Goal: Task Accomplishment & Management: Complete application form

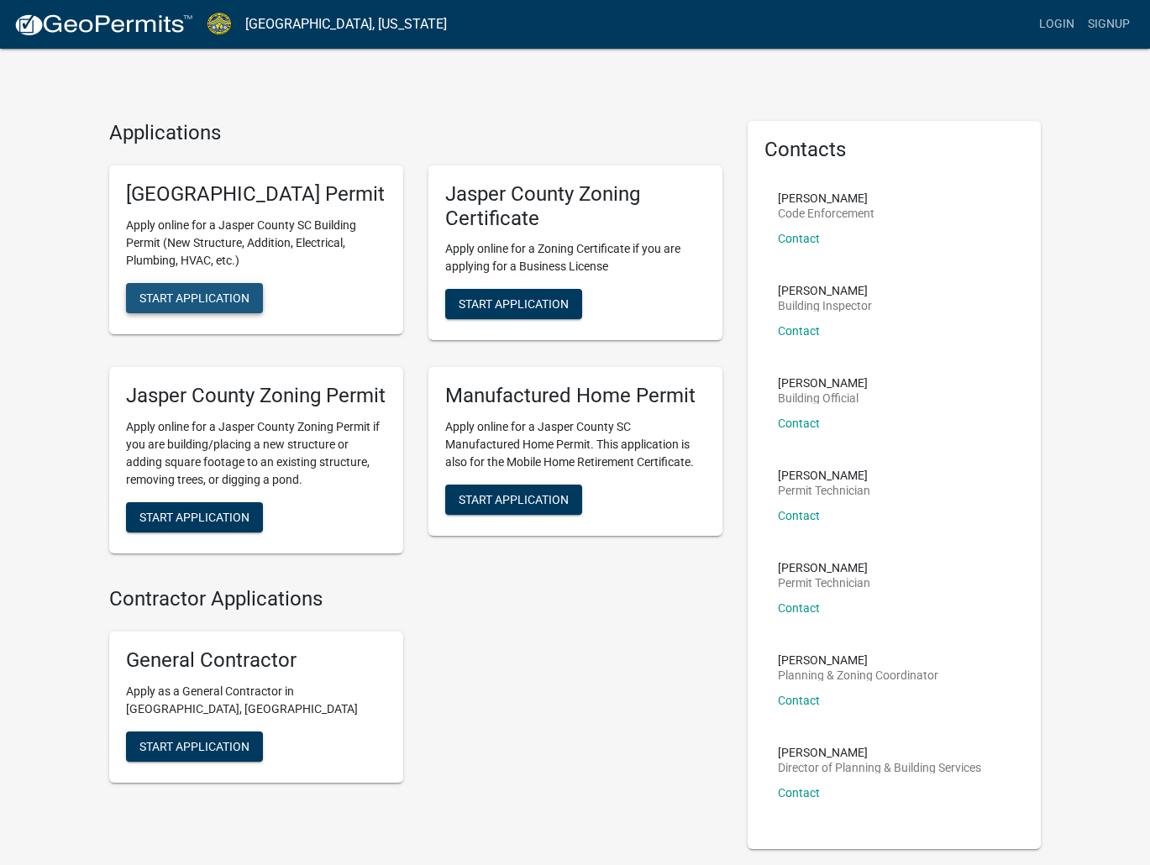
click at [248, 310] on button "Start Application" at bounding box center [194, 298] width 137 height 30
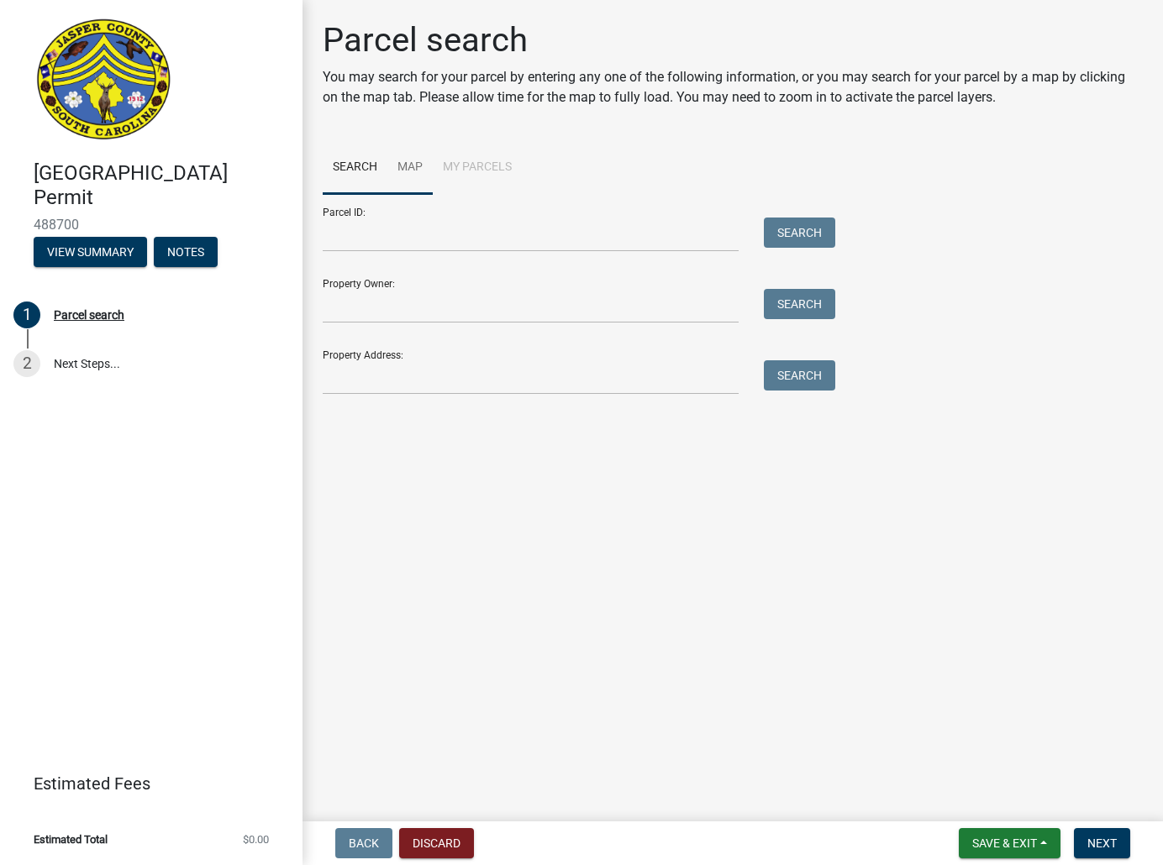
click at [415, 168] on link "Map" at bounding box center [409, 168] width 45 height 54
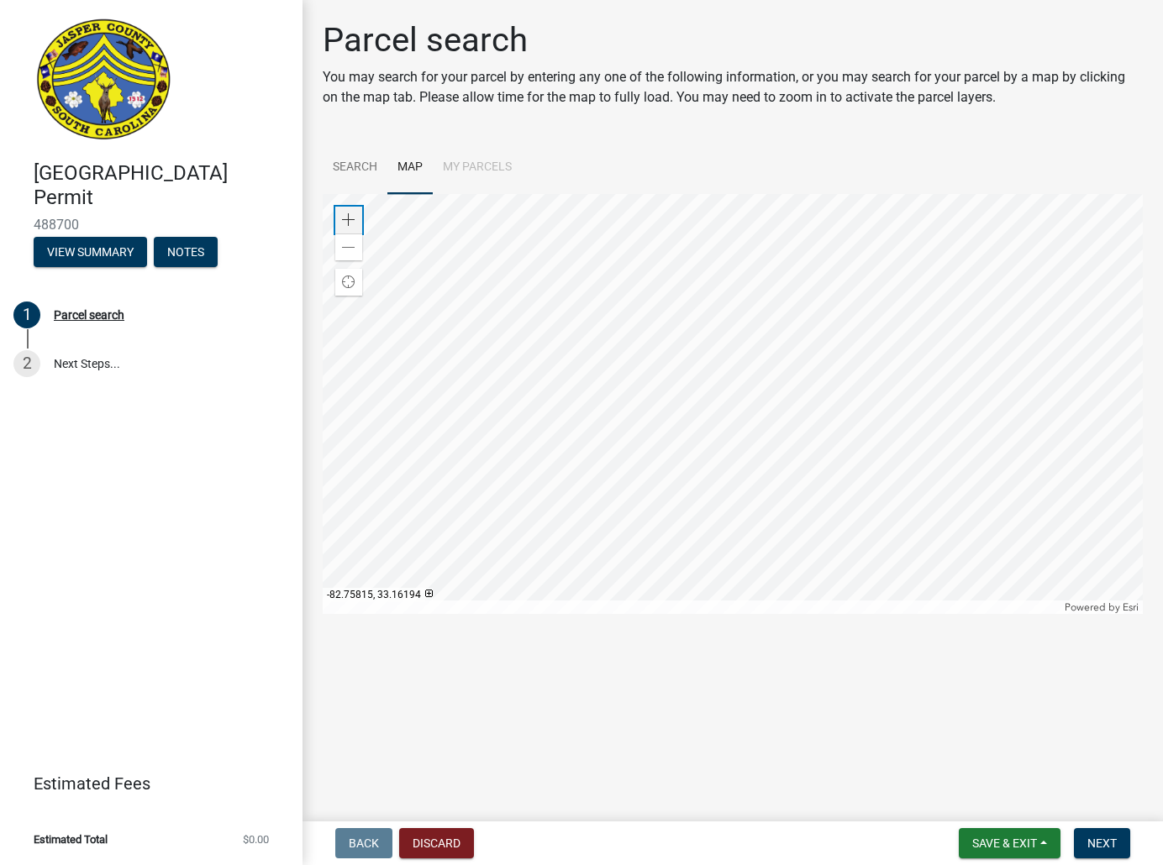
click at [350, 217] on span at bounding box center [348, 219] width 13 height 13
click at [351, 215] on span at bounding box center [348, 219] width 13 height 13
click at [344, 211] on div "Zoom in" at bounding box center [348, 220] width 27 height 27
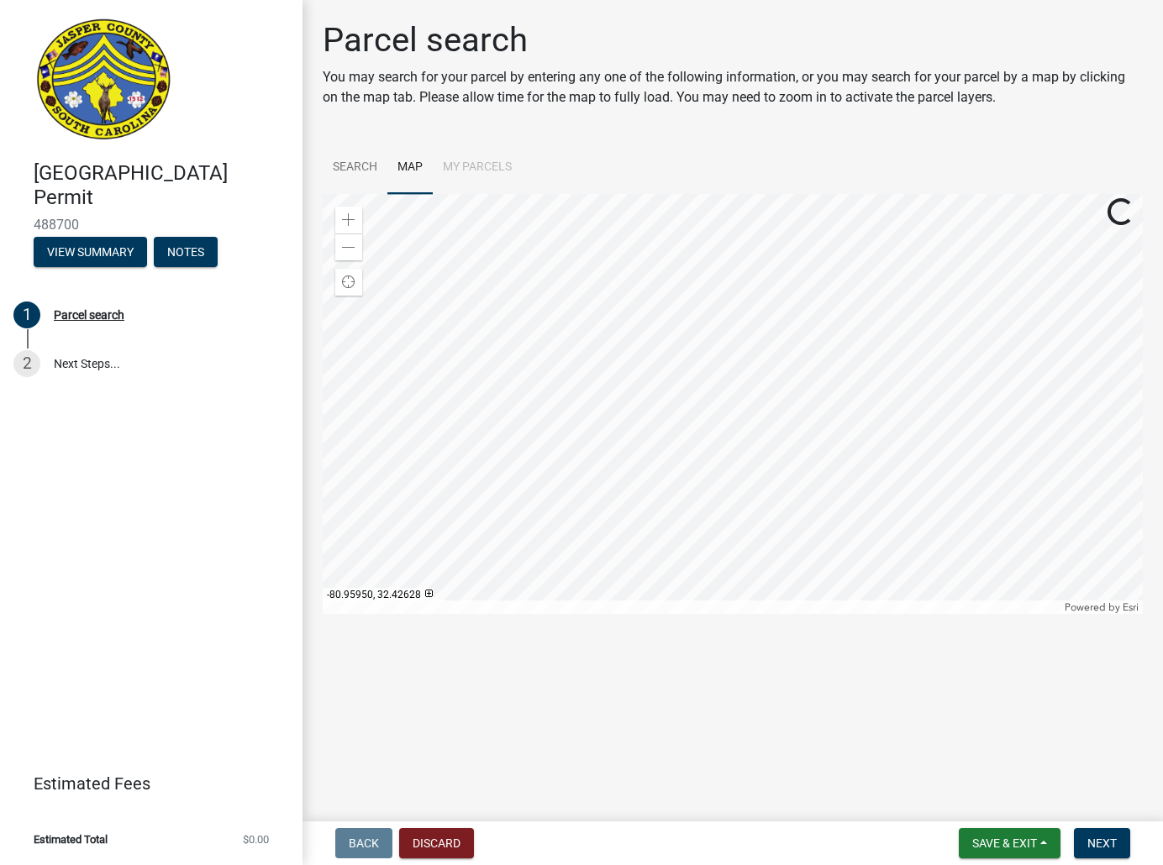
click at [697, 530] on div at bounding box center [733, 404] width 820 height 420
click at [679, 337] on div at bounding box center [733, 404] width 820 height 420
click at [649, 351] on div at bounding box center [733, 404] width 820 height 420
click at [346, 250] on span at bounding box center [348, 247] width 13 height 13
click at [811, 336] on div at bounding box center [733, 404] width 820 height 420
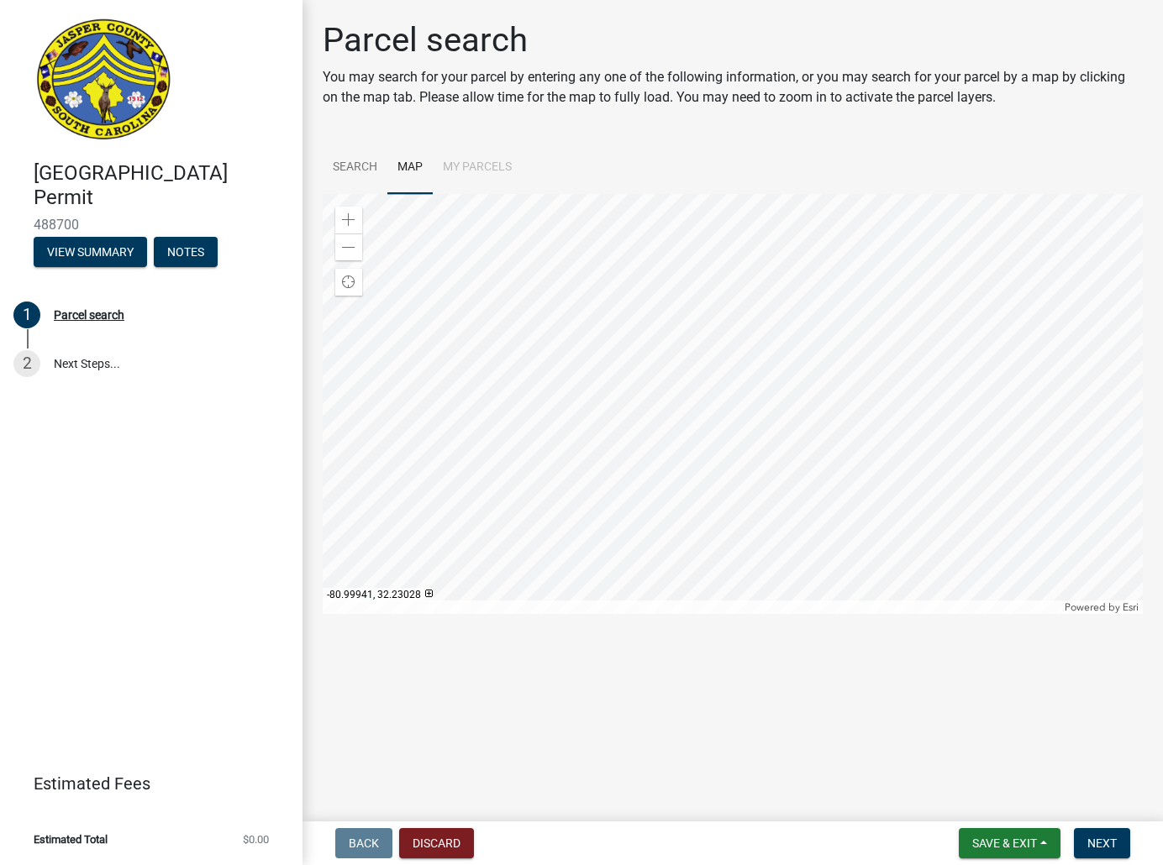
click at [781, 460] on div at bounding box center [733, 404] width 820 height 420
click at [799, 495] on div at bounding box center [733, 404] width 820 height 420
click at [768, 418] on div at bounding box center [733, 404] width 820 height 420
click at [727, 303] on div at bounding box center [733, 404] width 820 height 420
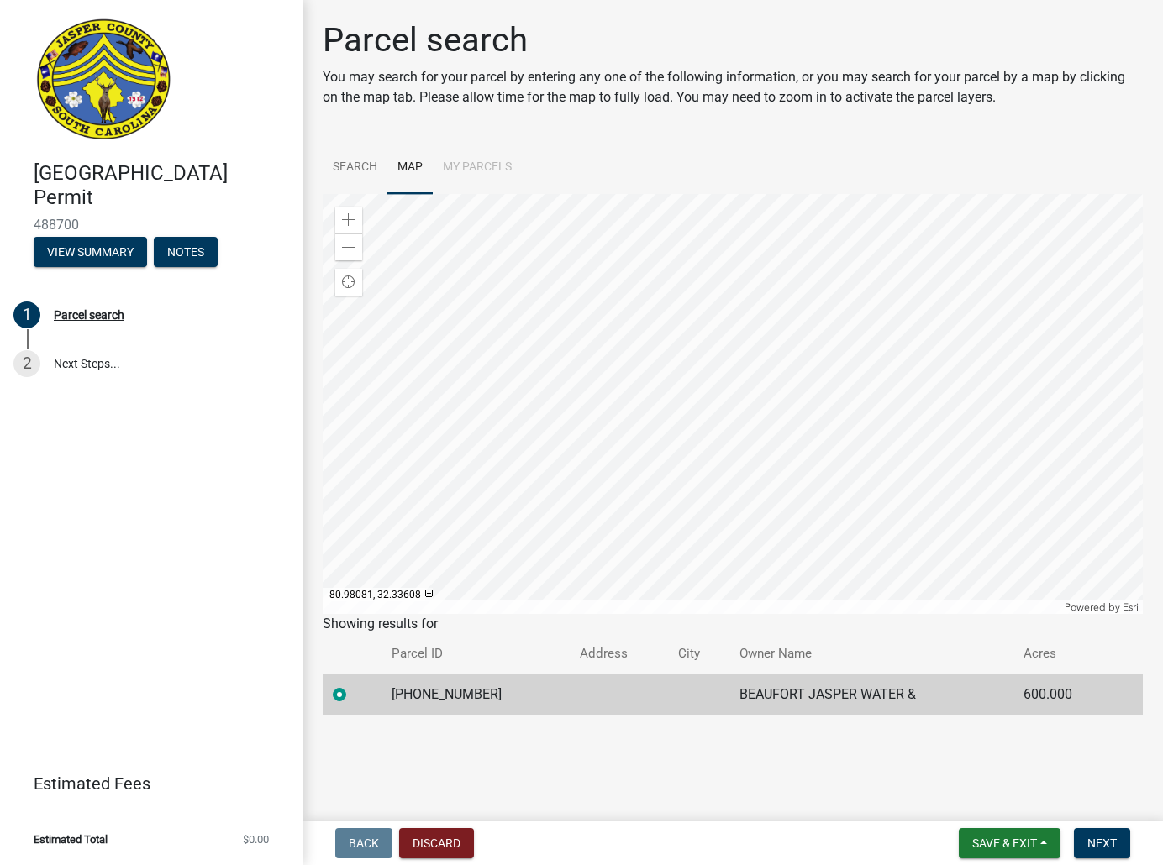
click at [770, 384] on div at bounding box center [733, 404] width 820 height 420
click at [360, 254] on div "Zoom out" at bounding box center [348, 247] width 27 height 27
click at [779, 417] on div at bounding box center [733, 404] width 820 height 420
click at [725, 490] on div at bounding box center [733, 404] width 820 height 420
click at [807, 275] on div at bounding box center [733, 404] width 820 height 420
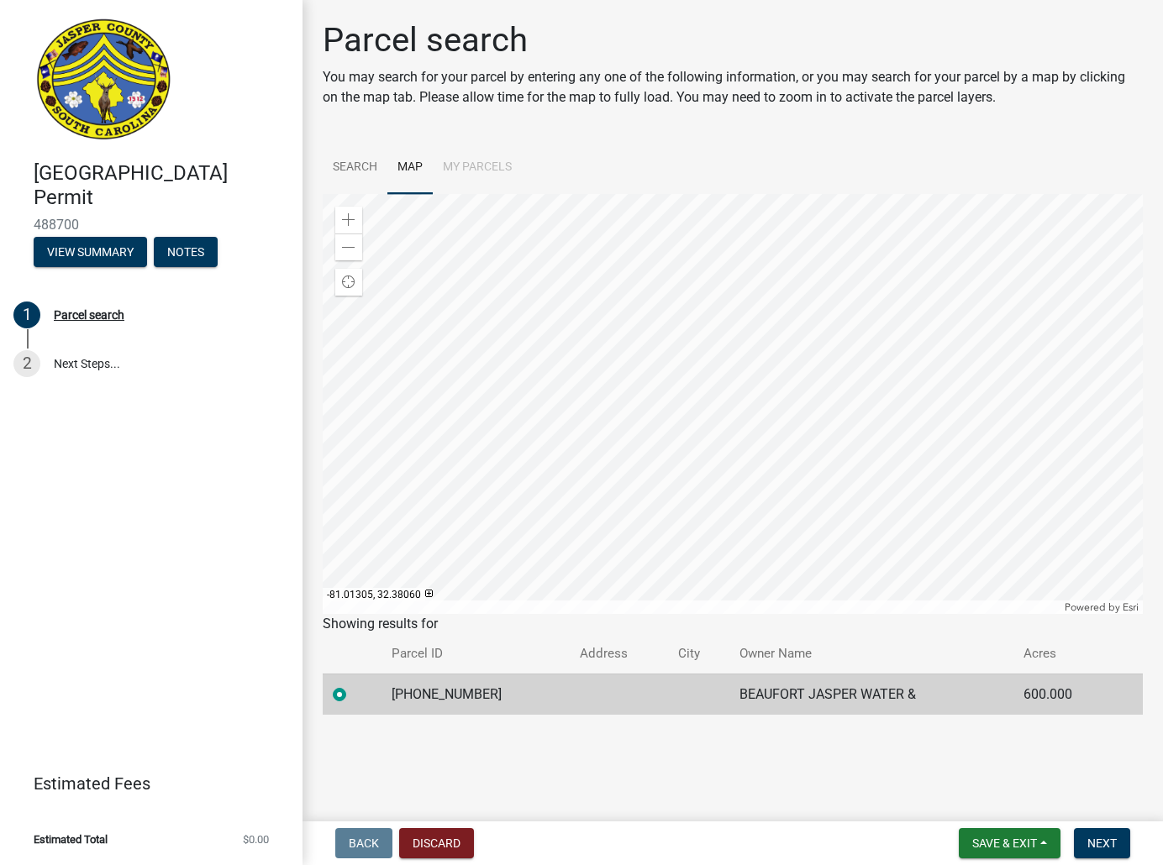
click at [786, 263] on div at bounding box center [733, 404] width 820 height 420
click at [350, 215] on span at bounding box center [348, 219] width 13 height 13
click at [852, 471] on div at bounding box center [733, 404] width 820 height 420
click at [637, 438] on div at bounding box center [733, 404] width 820 height 420
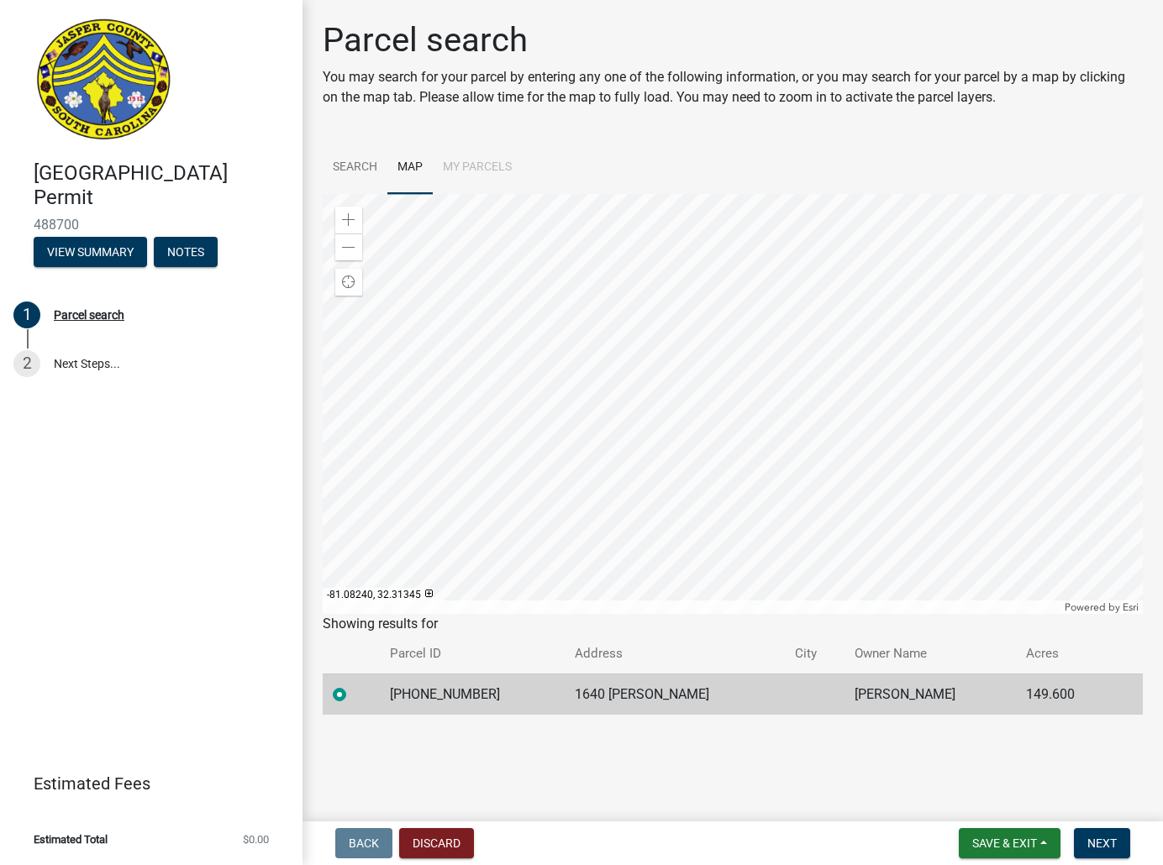
click at [637, 438] on div at bounding box center [733, 404] width 820 height 420
click at [1088, 845] on span "Next" at bounding box center [1101, 843] width 29 height 13
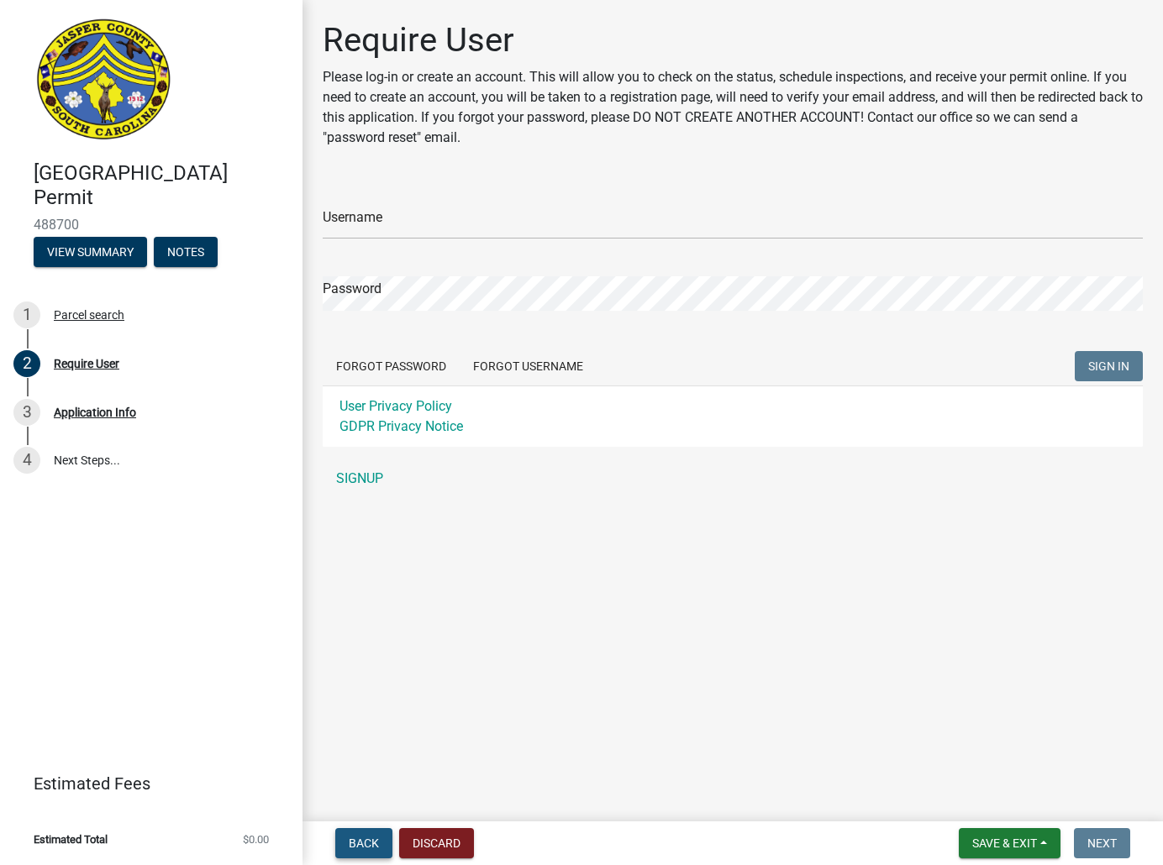
click at [378, 834] on button "Back" at bounding box center [363, 843] width 57 height 30
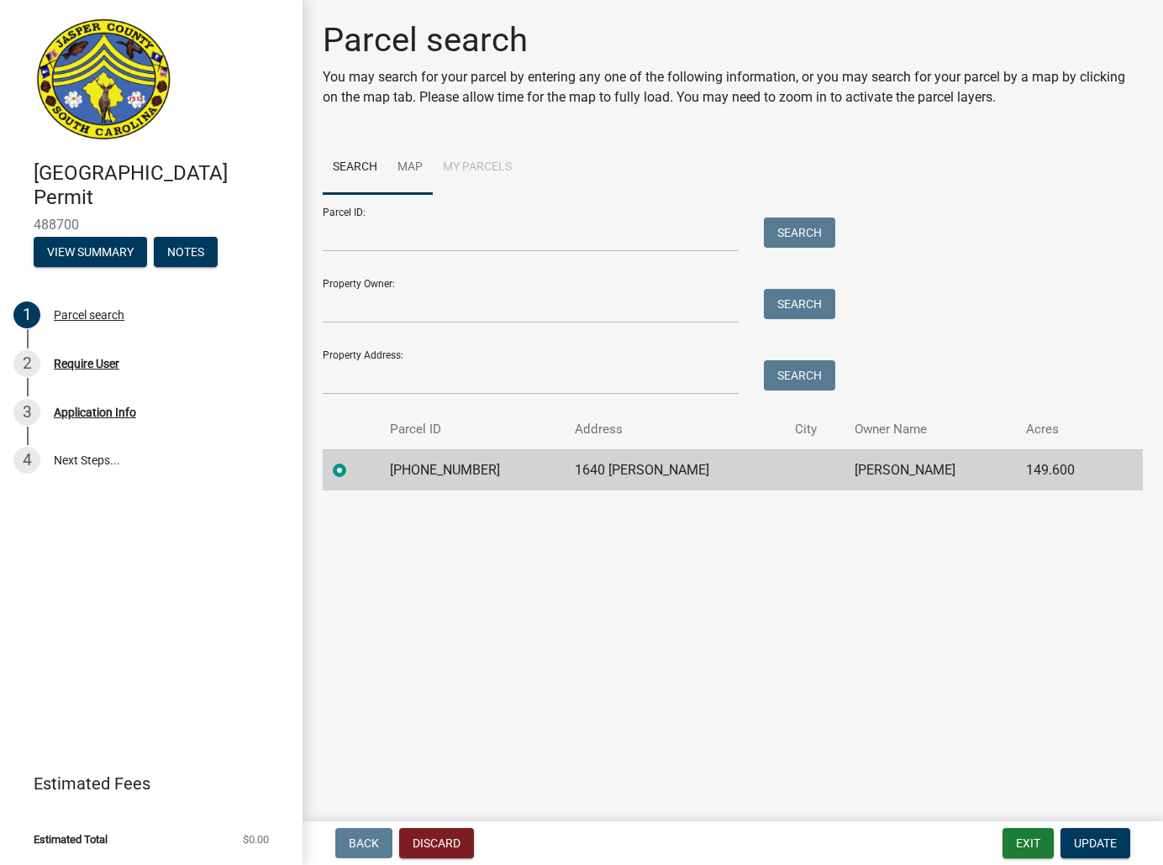
click at [399, 164] on link "Map" at bounding box center [409, 168] width 45 height 54
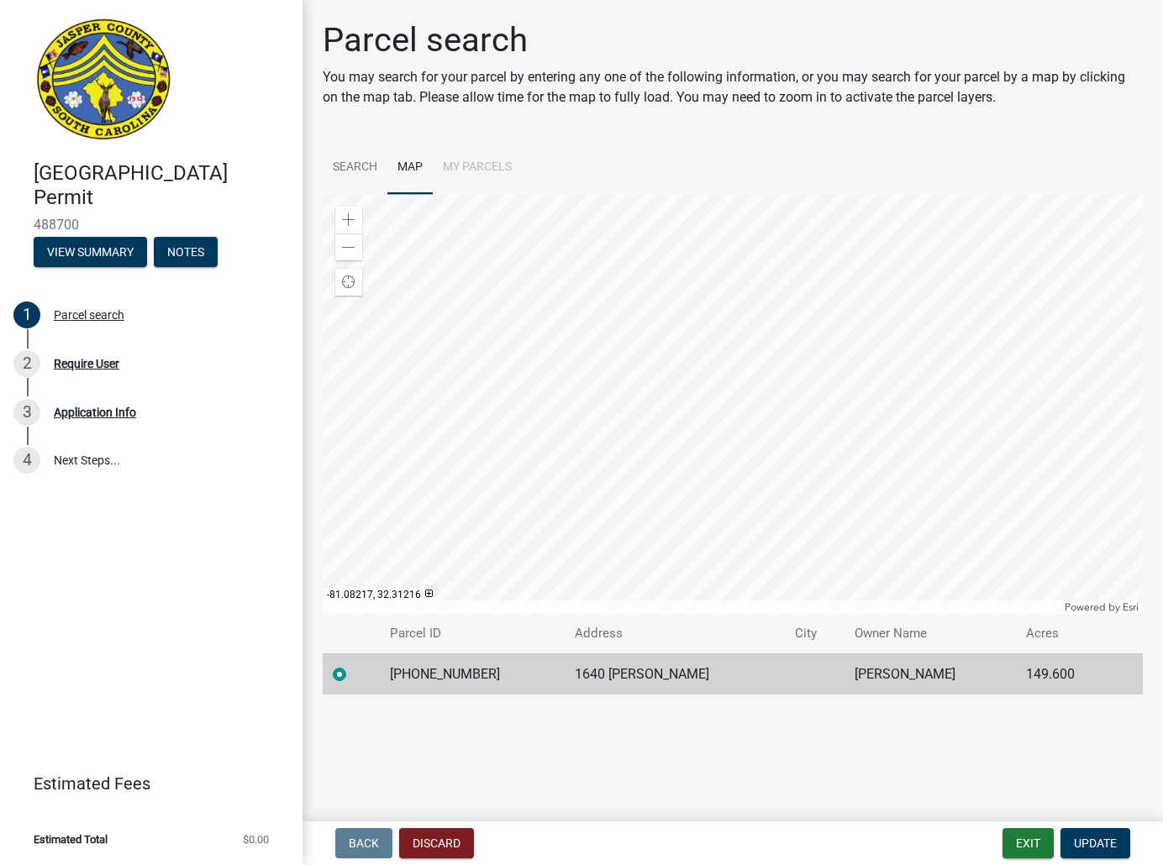
click at [658, 449] on div at bounding box center [733, 404] width 820 height 420
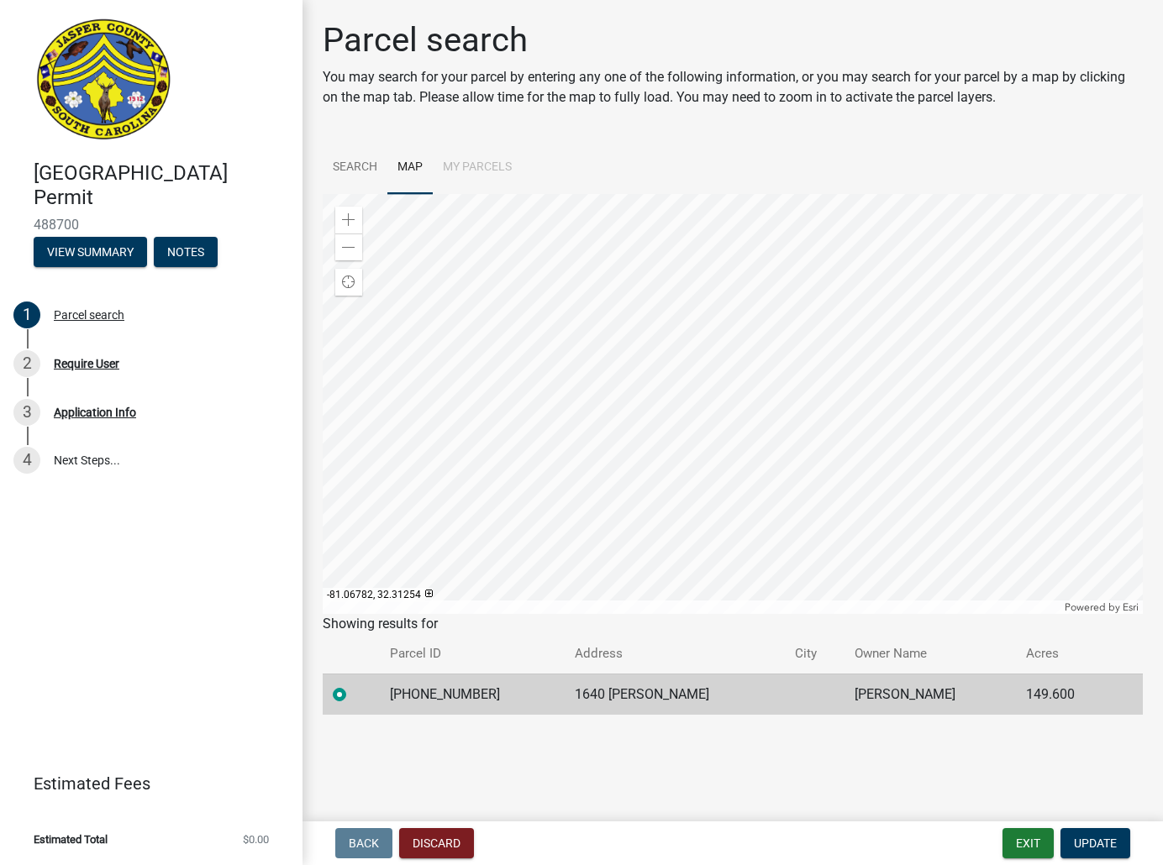
click at [953, 439] on div at bounding box center [733, 404] width 820 height 420
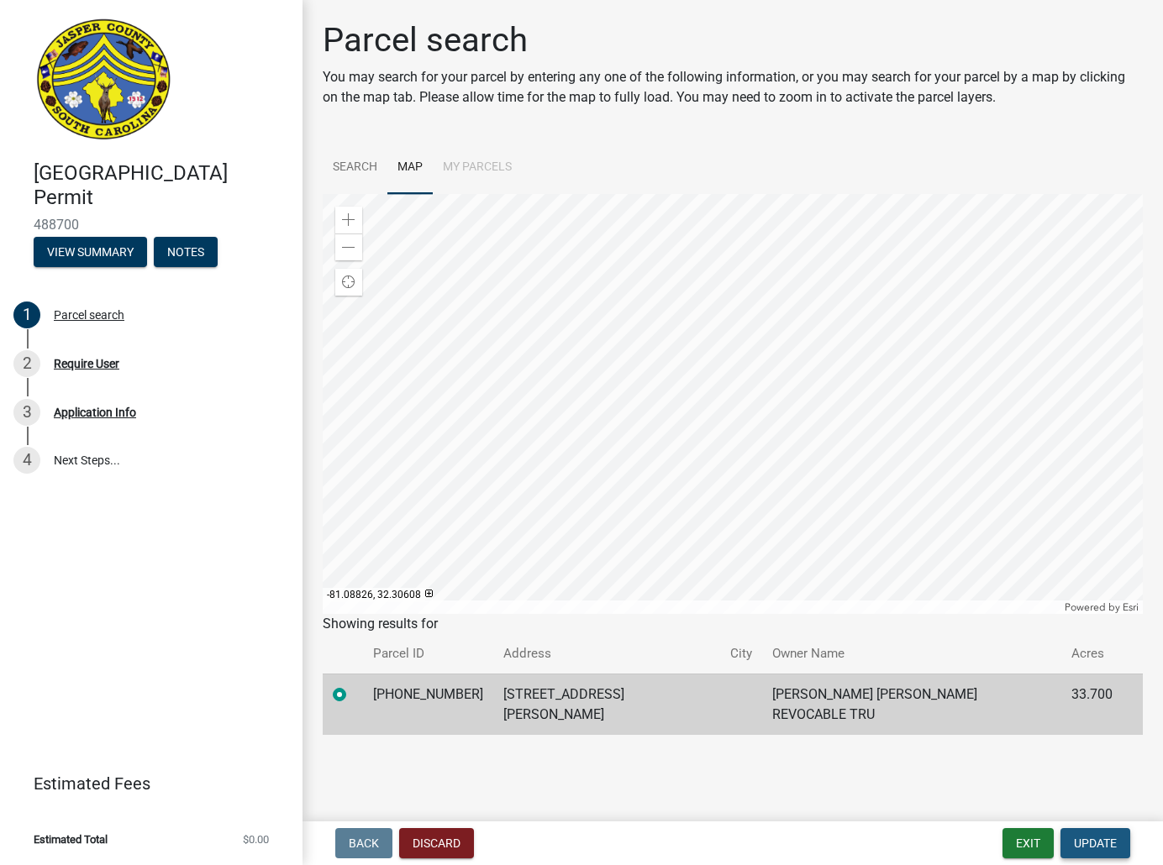
click at [1085, 834] on button "Update" at bounding box center [1095, 843] width 70 height 30
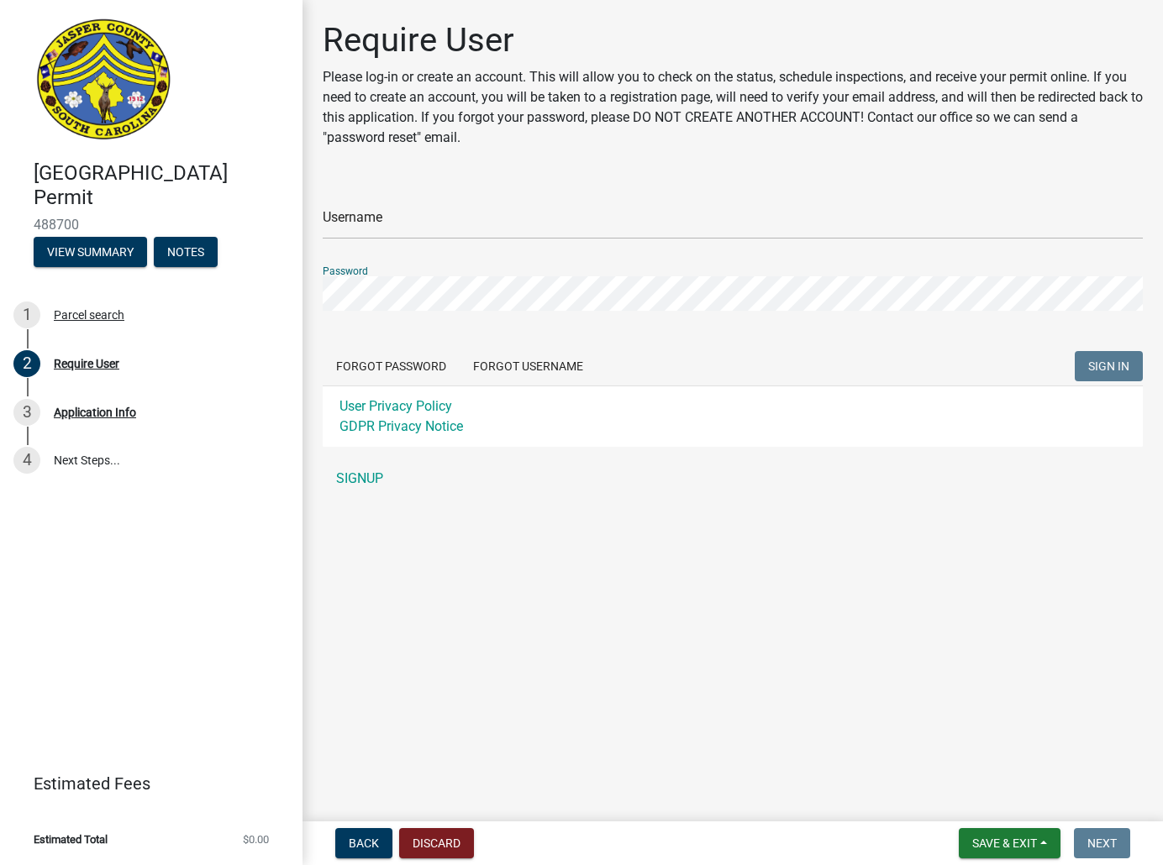
drag, startPoint x: 556, startPoint y: 311, endPoint x: 510, endPoint y: 201, distance: 119.4
click at [510, 201] on div "Username" at bounding box center [733, 210] width 820 height 58
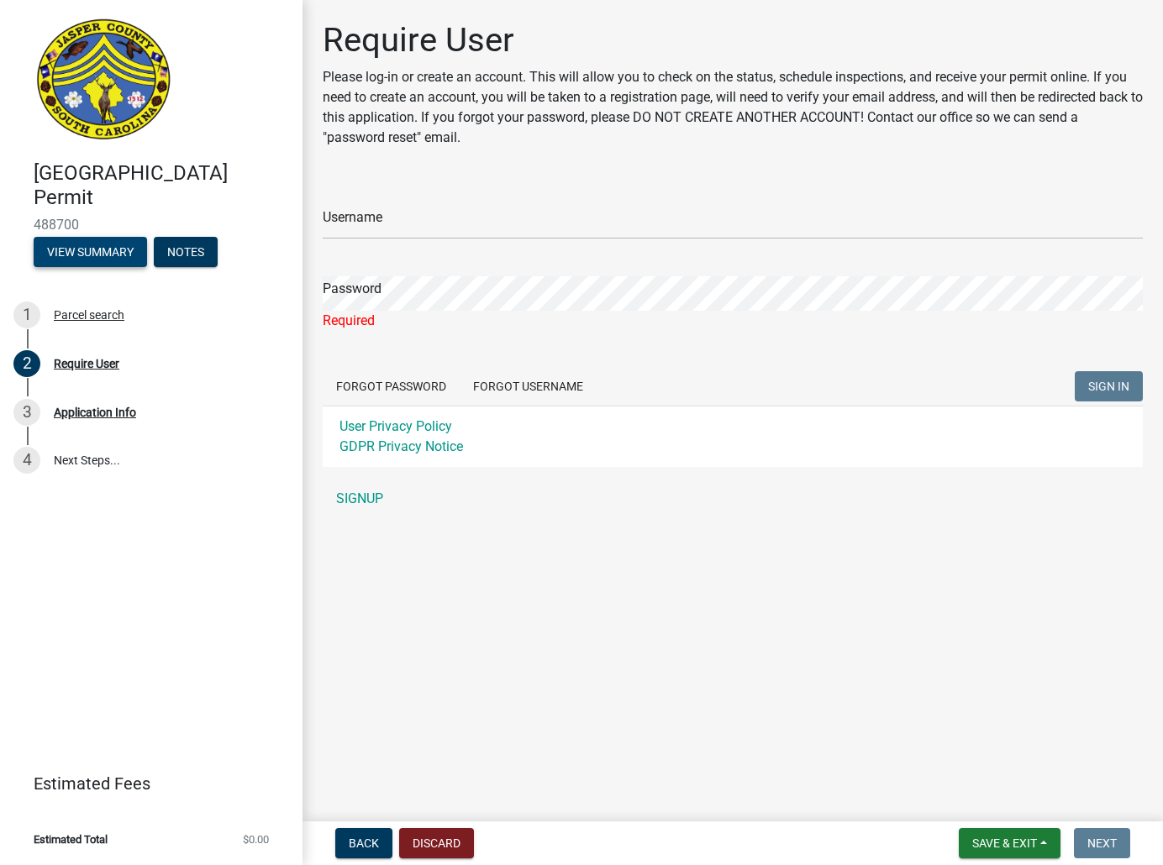
click at [116, 247] on button "View Summary" at bounding box center [90, 252] width 113 height 30
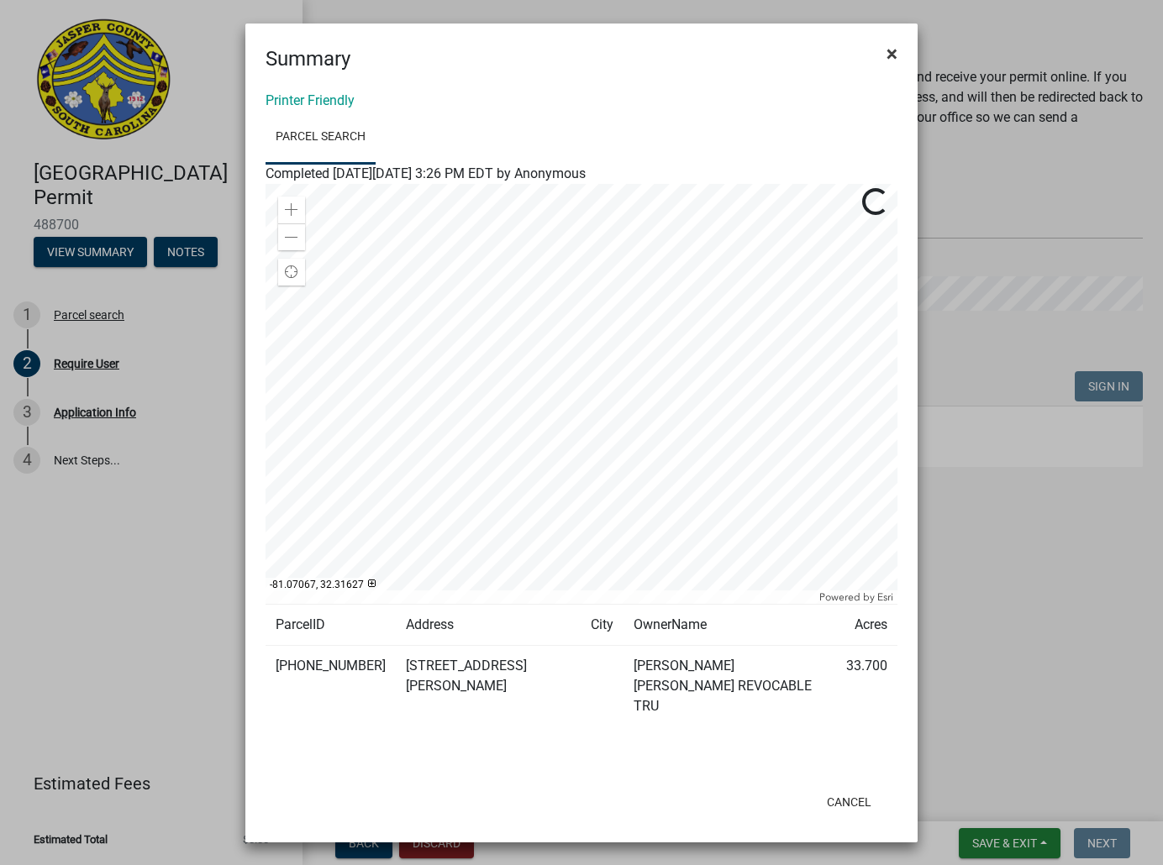
click at [910, 53] on button "×" at bounding box center [892, 53] width 38 height 47
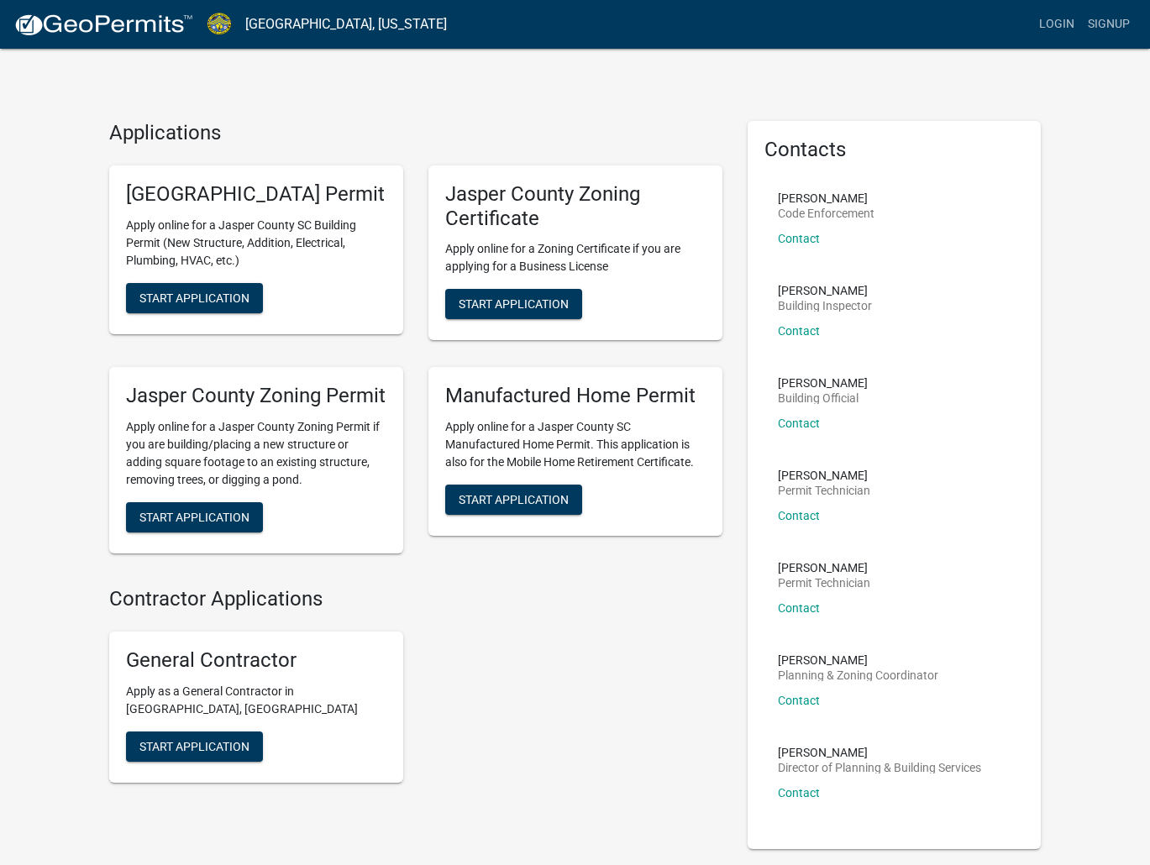
scroll to position [84, 0]
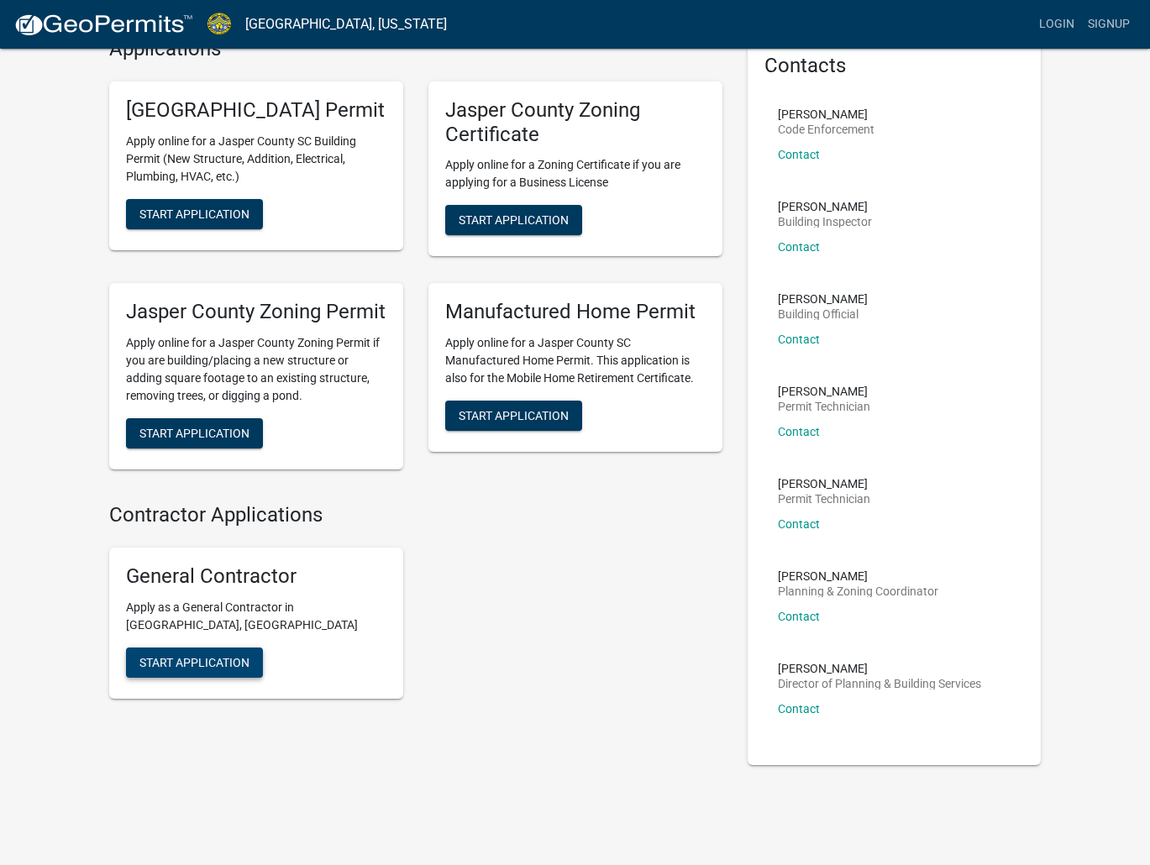
click at [231, 669] on span "Start Application" at bounding box center [194, 661] width 110 height 13
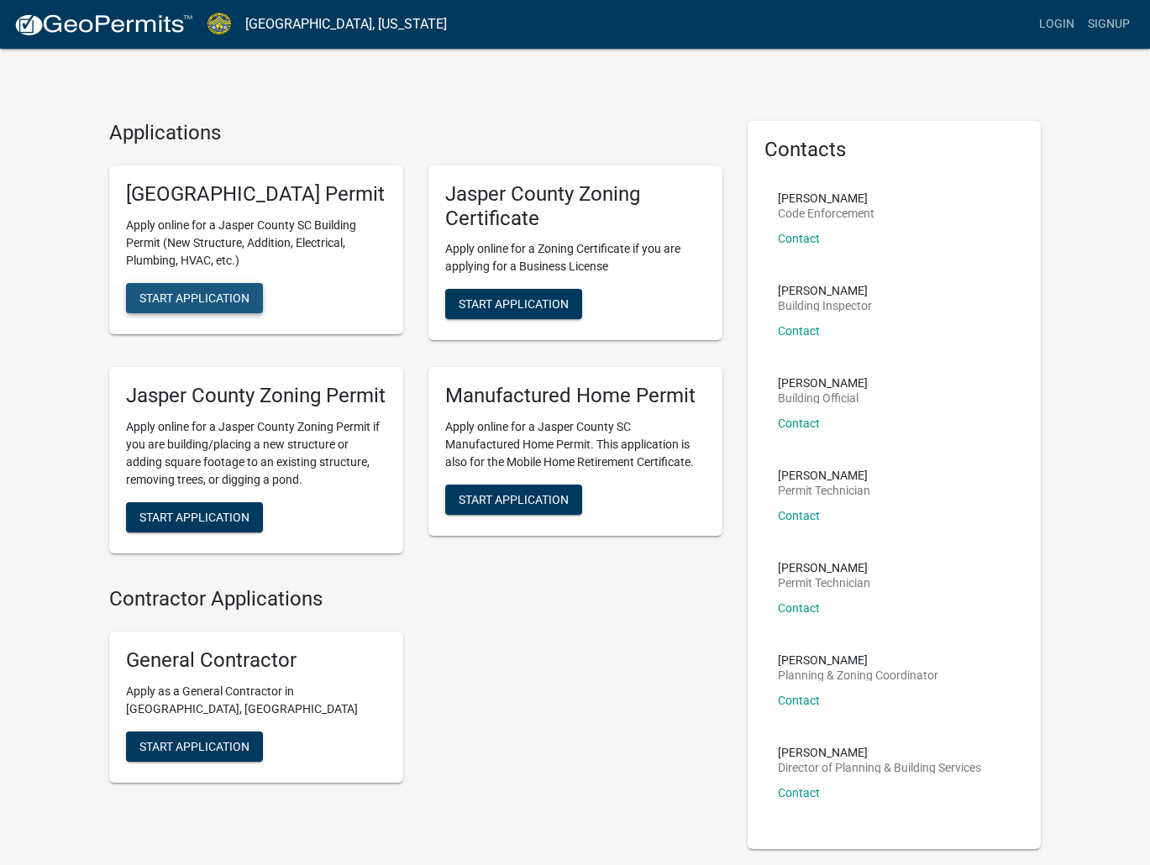
click at [245, 304] on span "Start Application" at bounding box center [194, 297] width 110 height 13
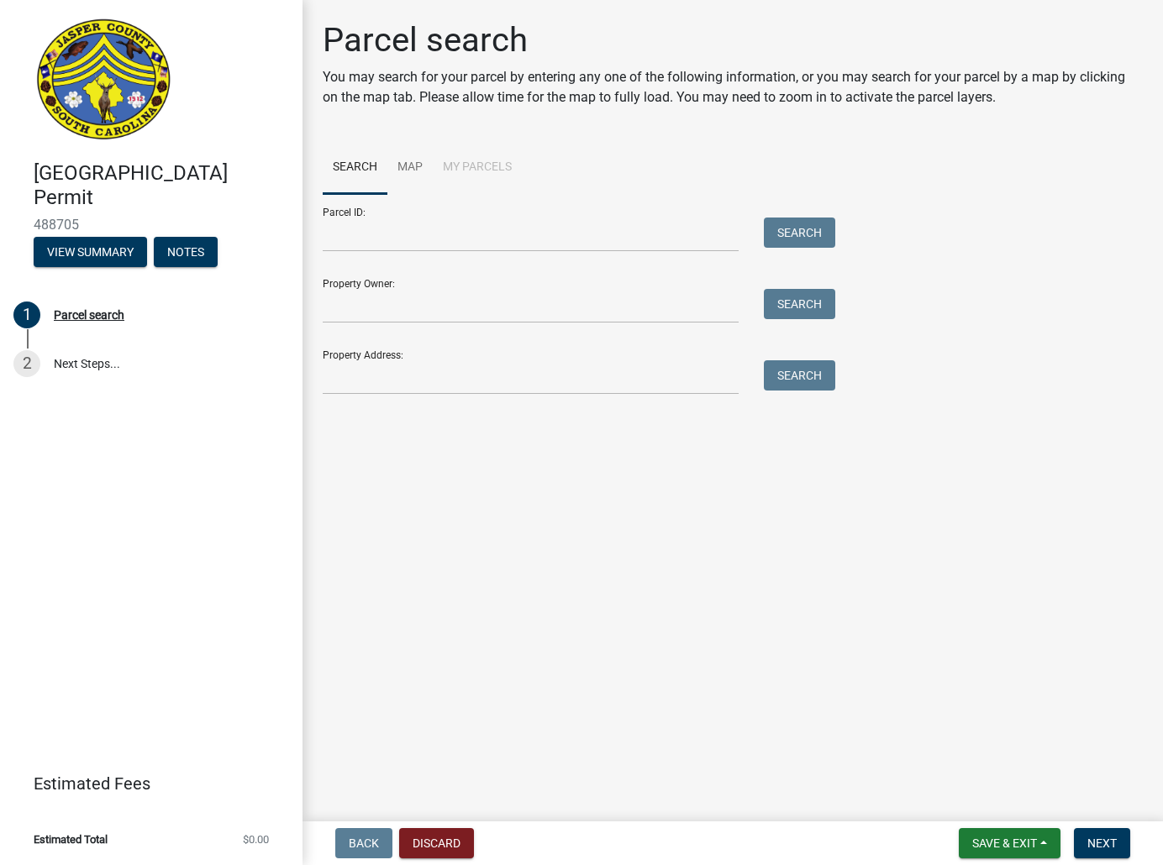
drag, startPoint x: 983, startPoint y: 113, endPoint x: 872, endPoint y: 220, distance: 154.5
click at [872, 220] on div "Parcel ID: Search Property Owner: Search Property Address: Search" at bounding box center [733, 294] width 820 height 201
click at [407, 167] on link "Map" at bounding box center [409, 168] width 45 height 54
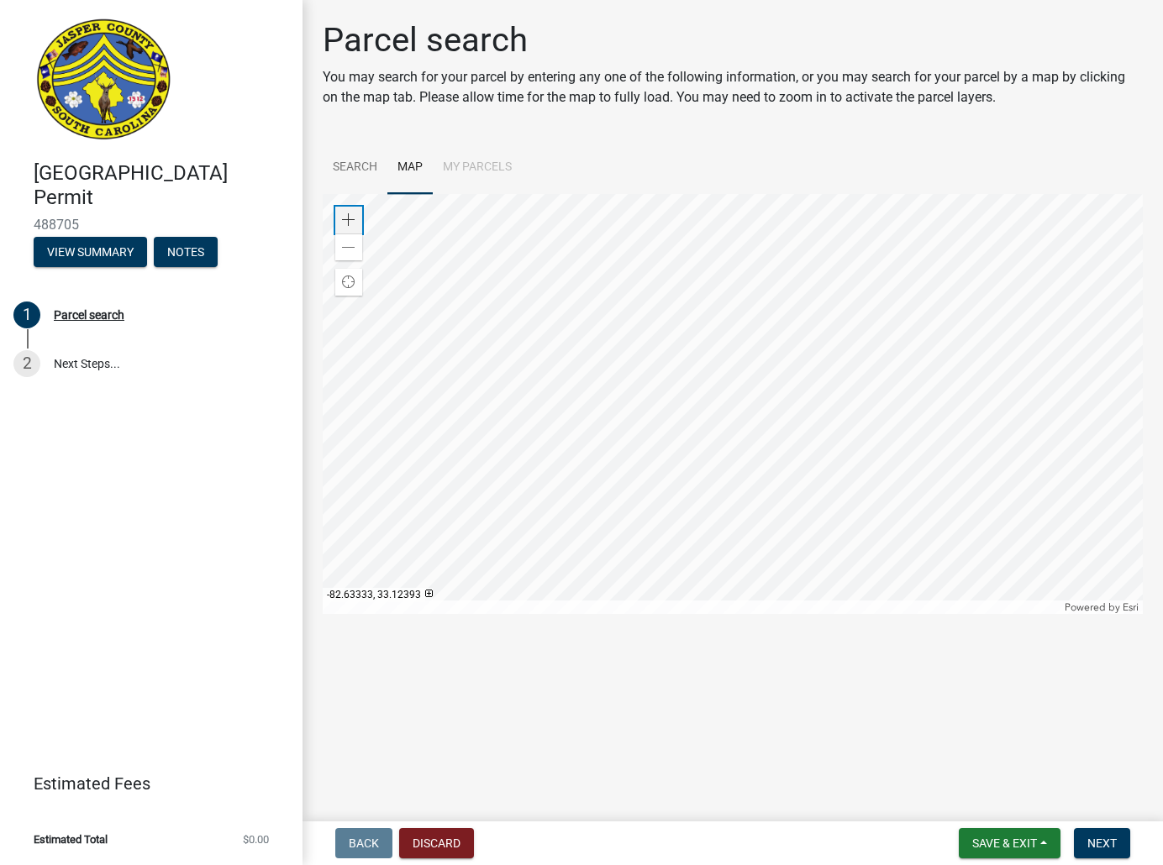
click at [355, 221] on div "Zoom in" at bounding box center [348, 220] width 27 height 27
click at [753, 438] on div at bounding box center [733, 404] width 820 height 420
click at [744, 486] on div at bounding box center [733, 404] width 820 height 420
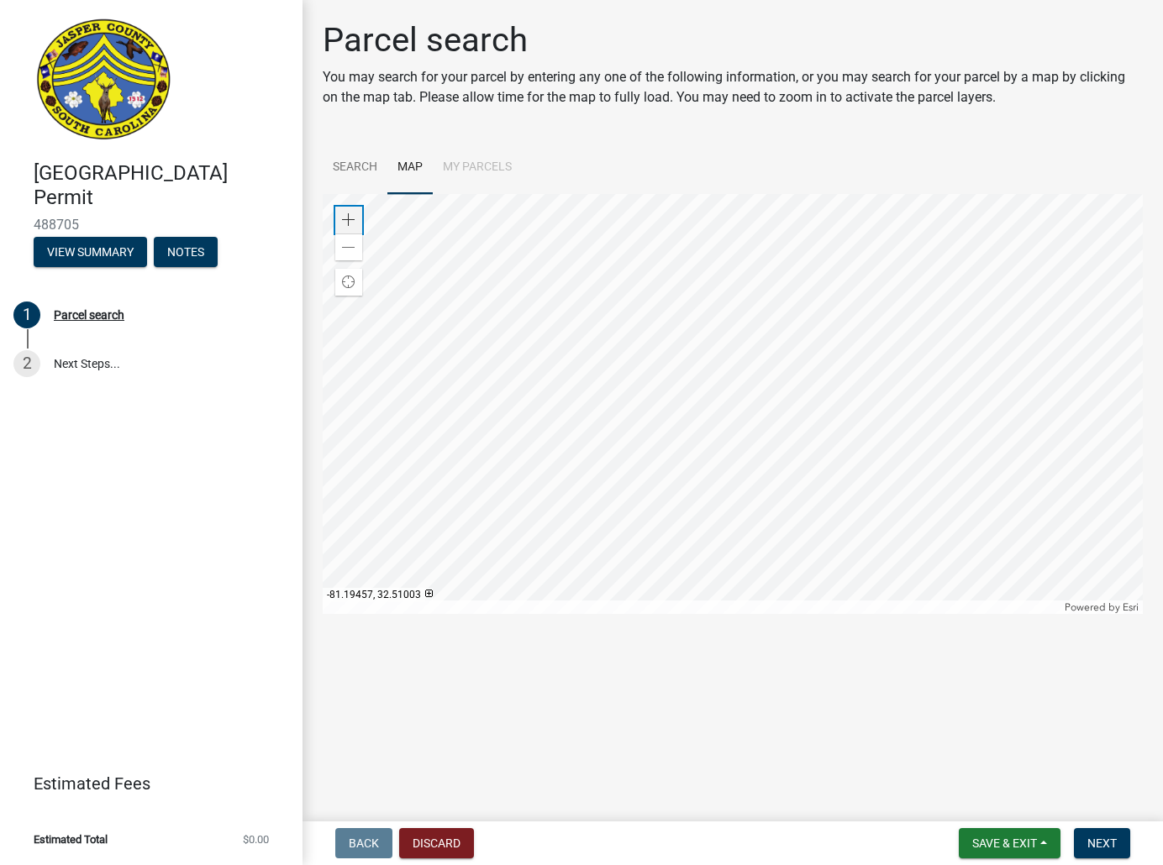
click at [342, 215] on span at bounding box center [348, 219] width 13 height 13
click at [840, 518] on div at bounding box center [733, 404] width 820 height 420
click at [807, 503] on div at bounding box center [733, 404] width 820 height 420
click at [771, 495] on div at bounding box center [733, 404] width 820 height 420
click at [347, 209] on div "Zoom in" at bounding box center [348, 220] width 27 height 27
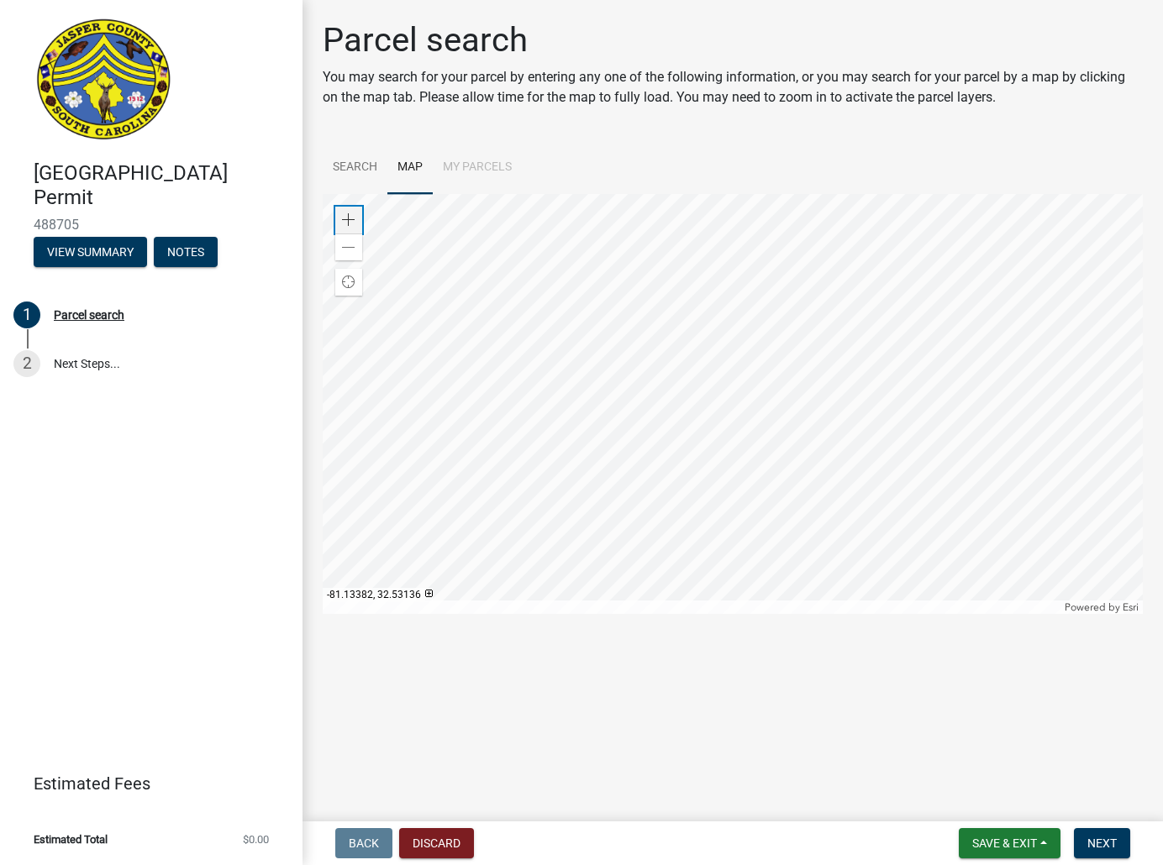
click at [347, 209] on div "Zoom in" at bounding box center [348, 220] width 27 height 27
click at [639, 218] on div at bounding box center [733, 404] width 820 height 420
click at [679, 335] on div at bounding box center [733, 404] width 820 height 420
click at [718, 395] on div at bounding box center [733, 404] width 820 height 420
click at [691, 452] on div at bounding box center [733, 404] width 820 height 420
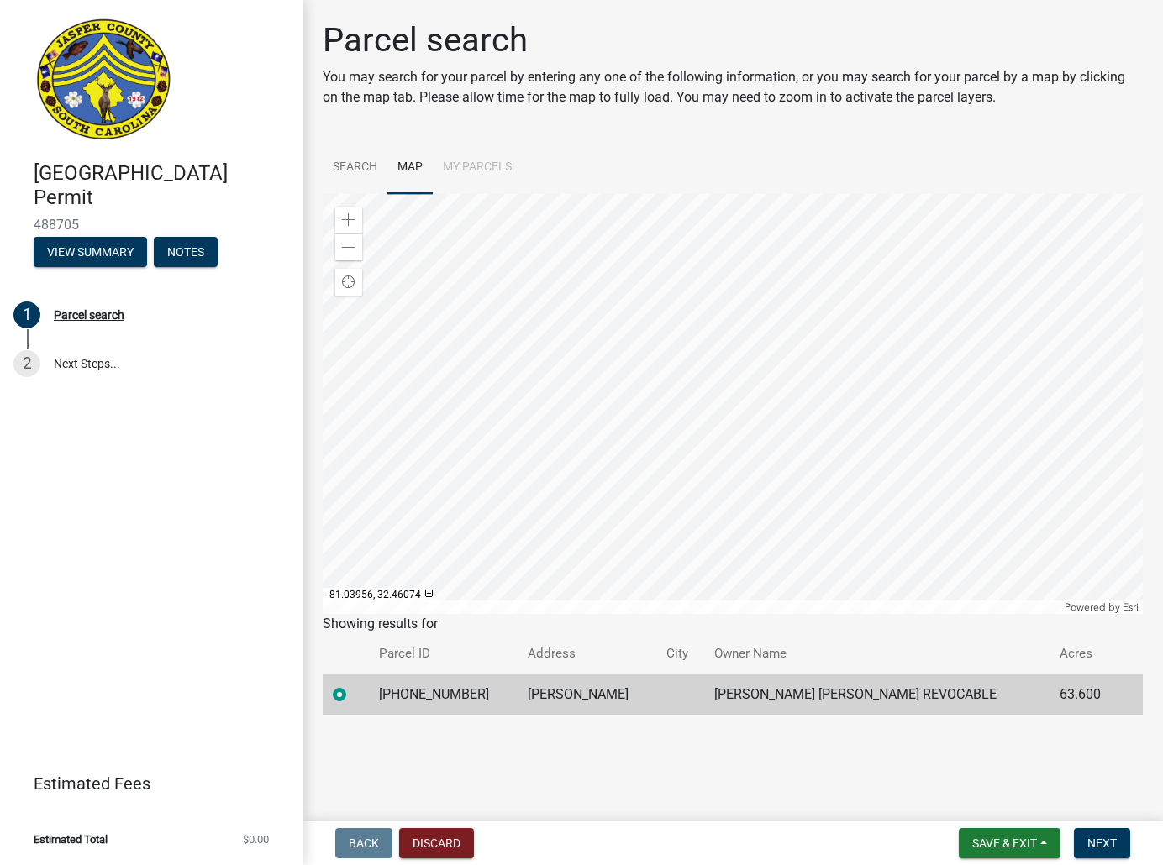
click at [602, 497] on div at bounding box center [733, 404] width 820 height 420
click at [679, 524] on div at bounding box center [733, 404] width 820 height 420
click at [712, 407] on div at bounding box center [733, 404] width 820 height 420
click at [644, 497] on div at bounding box center [733, 404] width 820 height 420
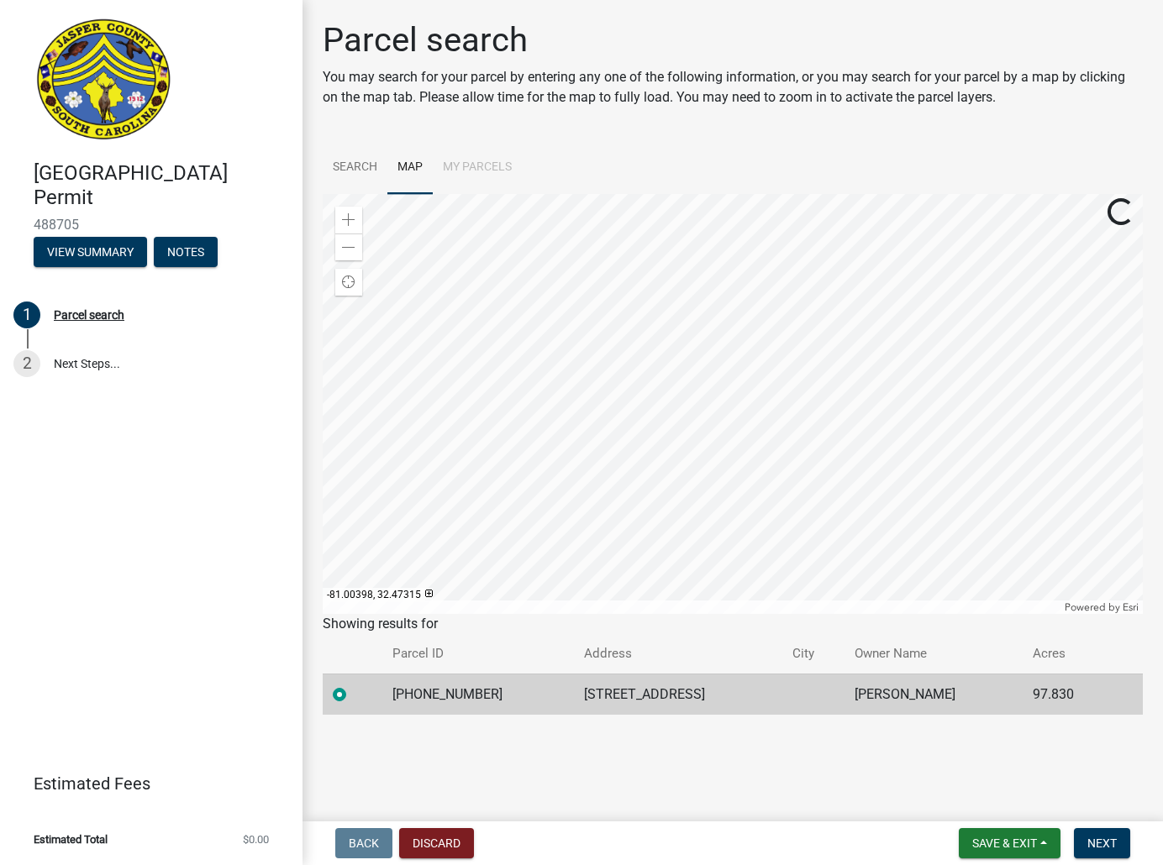
click at [803, 423] on div at bounding box center [733, 404] width 820 height 420
click at [865, 434] on div at bounding box center [733, 404] width 820 height 420
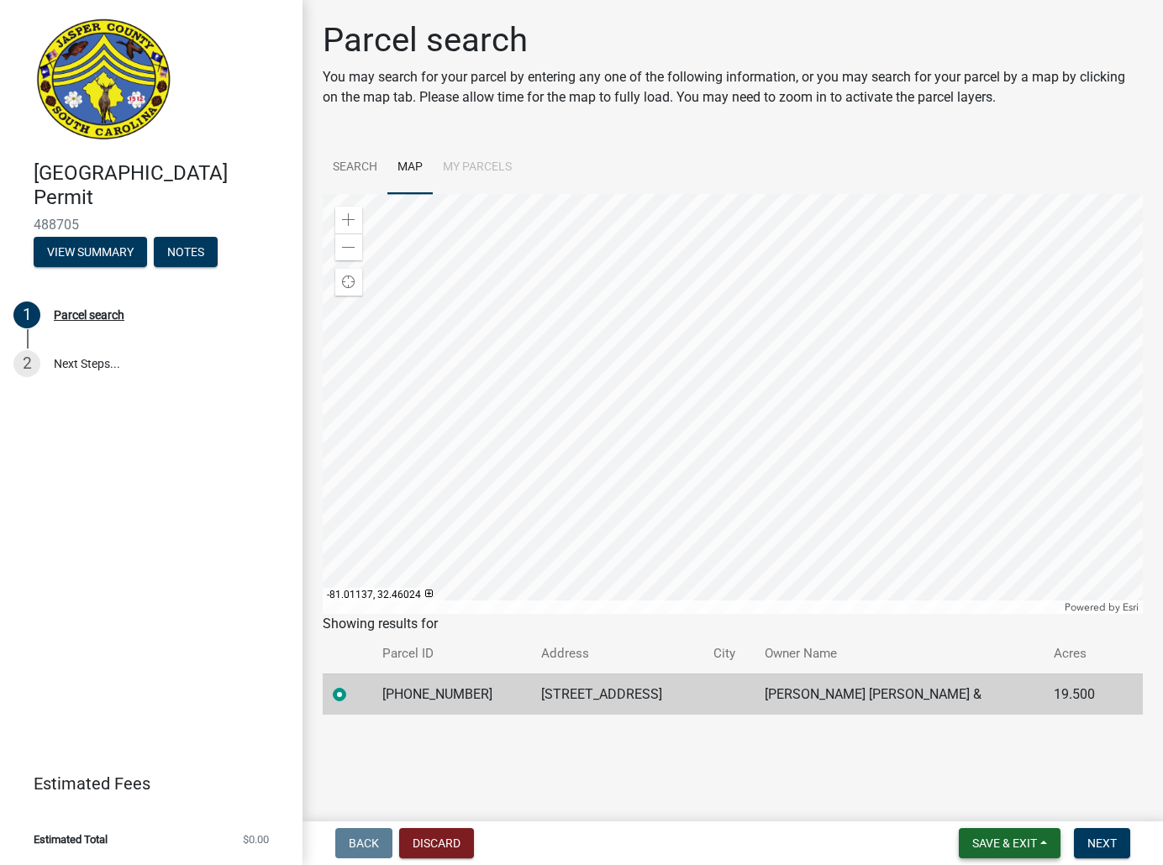
click at [1038, 838] on button "Save & Exit" at bounding box center [1010, 843] width 102 height 30
click at [1089, 838] on span "Next" at bounding box center [1101, 843] width 29 height 13
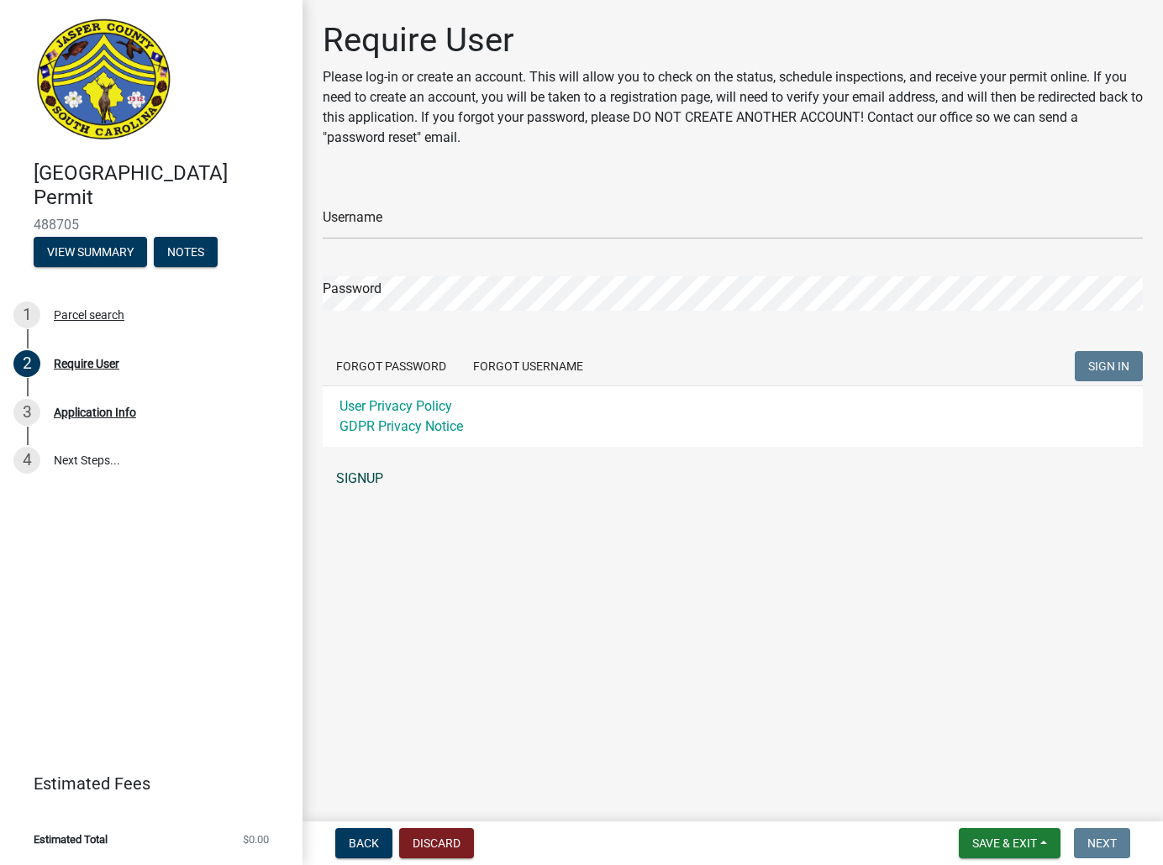
click at [363, 479] on link "SIGNUP" at bounding box center [733, 479] width 820 height 34
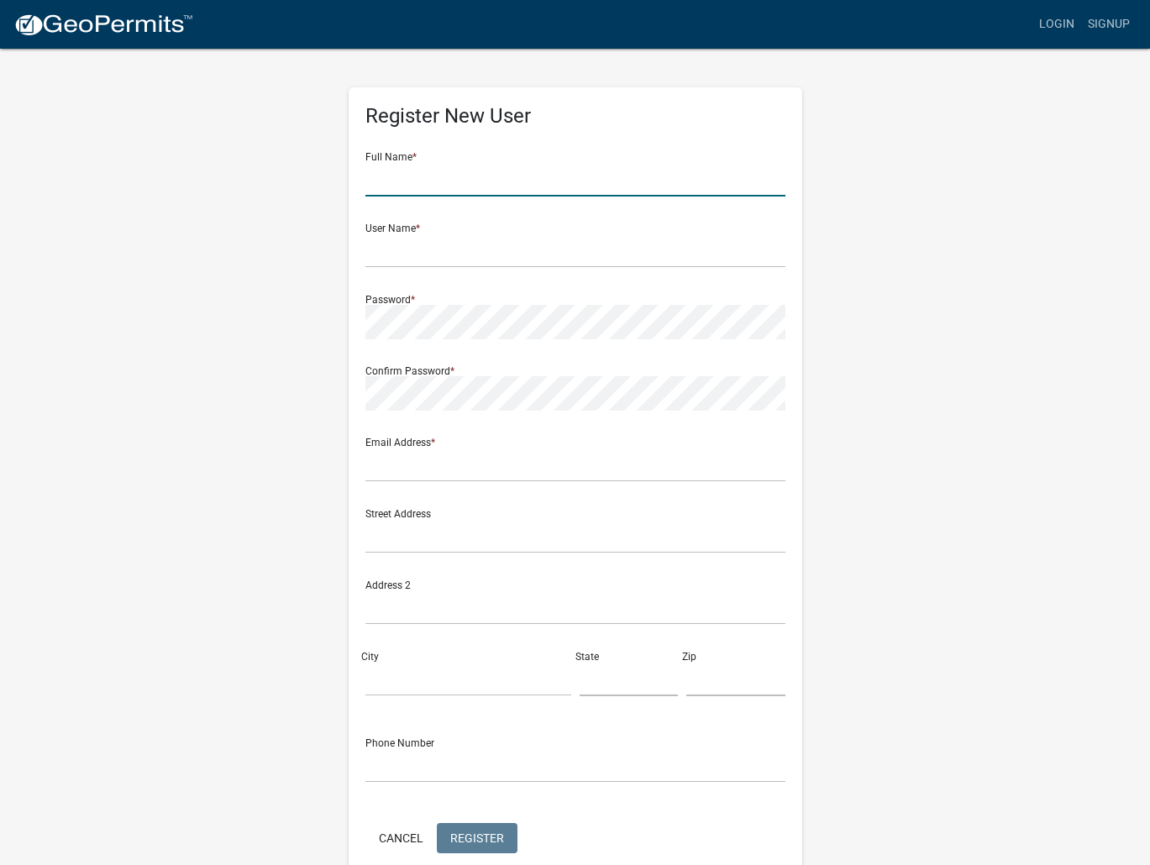
click at [528, 179] on input "text" at bounding box center [575, 179] width 420 height 34
type input "Joshua Benet"
type input "2180 East Jay Jay Road"
type input "Titusville"
type input "FL"
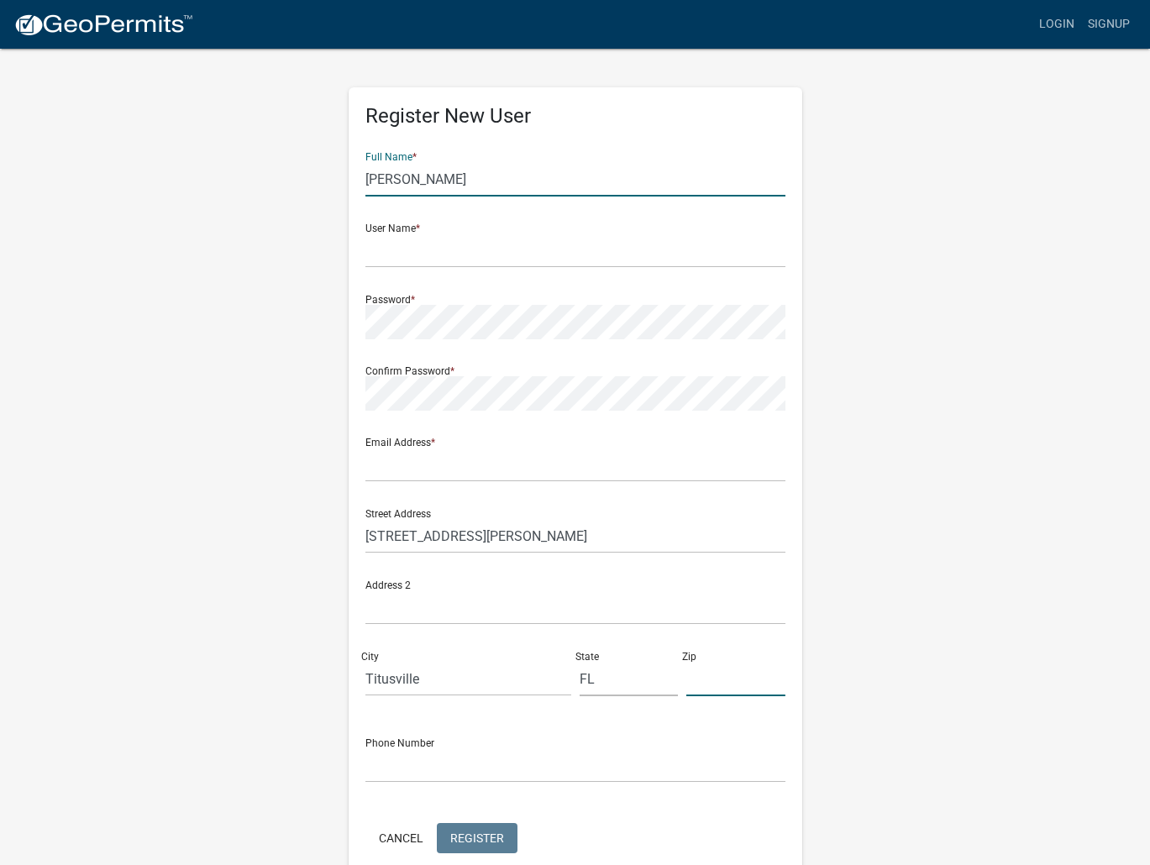
type input "32796"
type input "3212898434"
click at [461, 260] on input "text" at bounding box center [575, 251] width 420 height 34
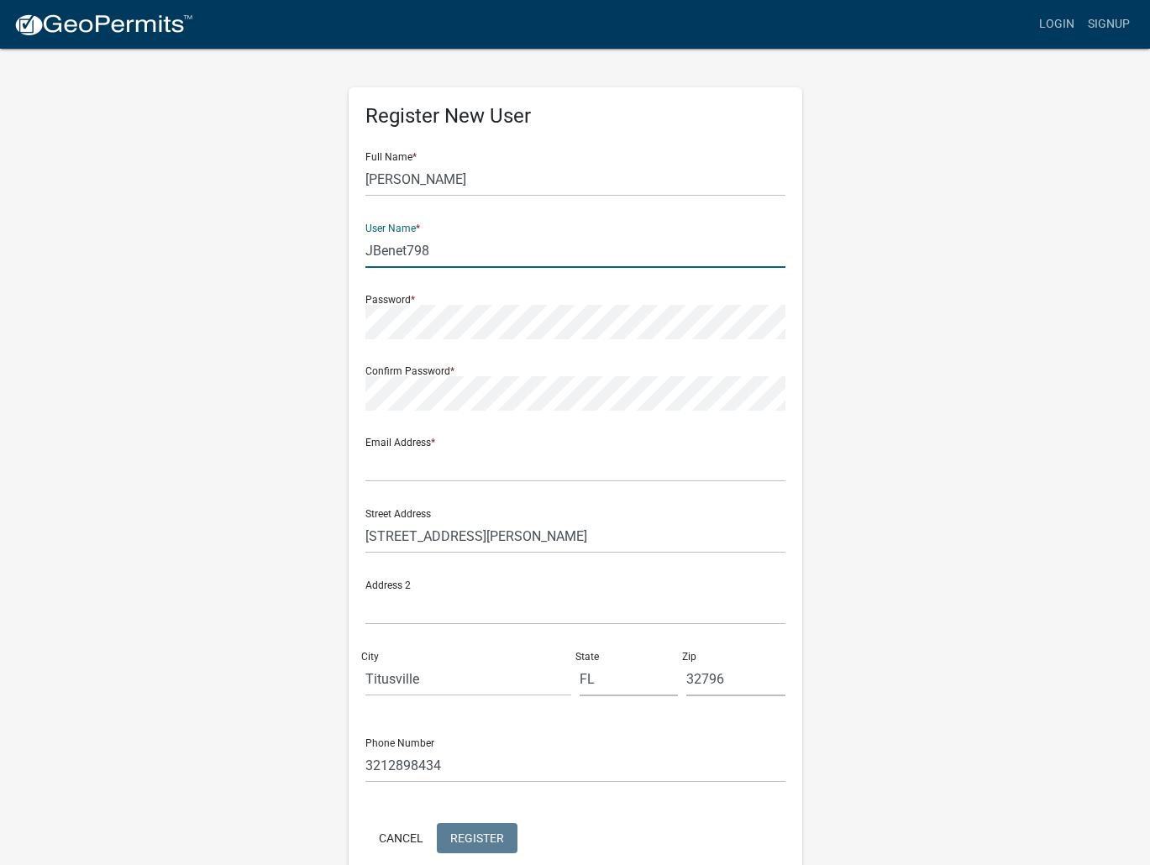
type input "JBenet798"
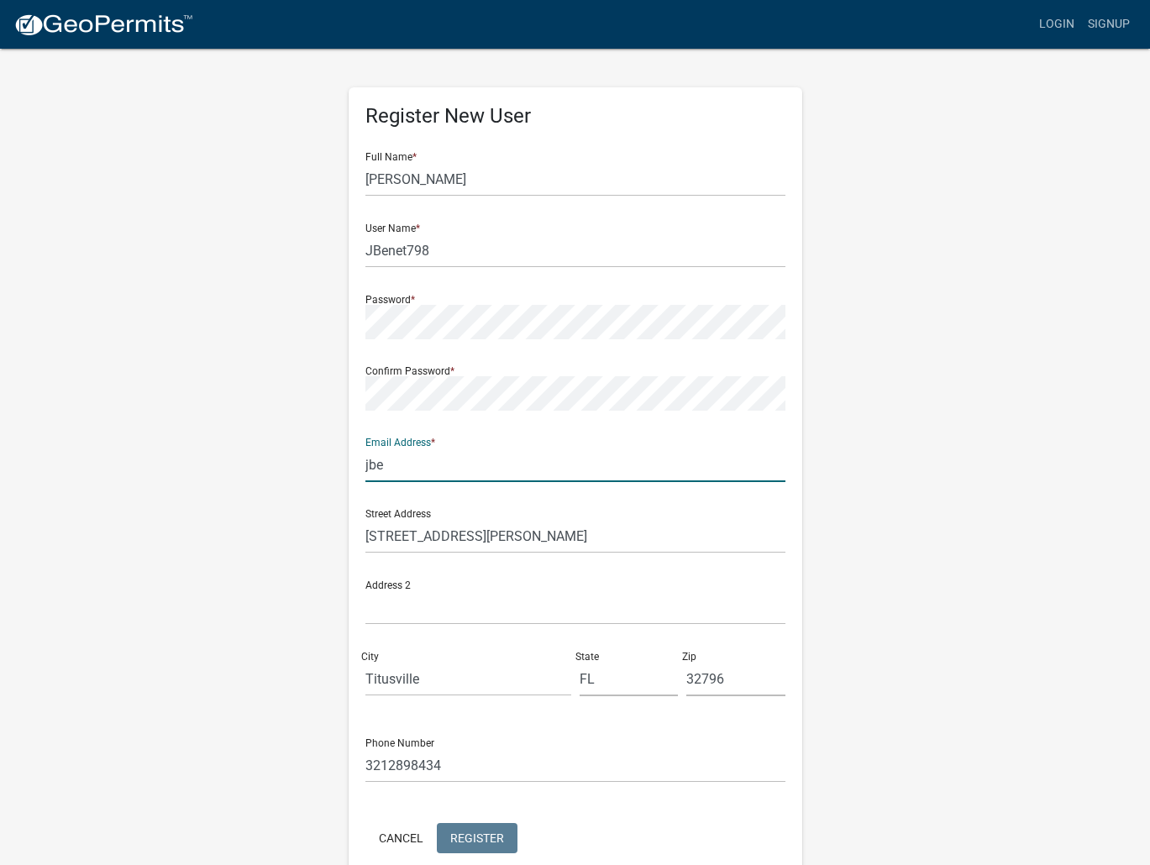
type input "jbenet@4weng.com"
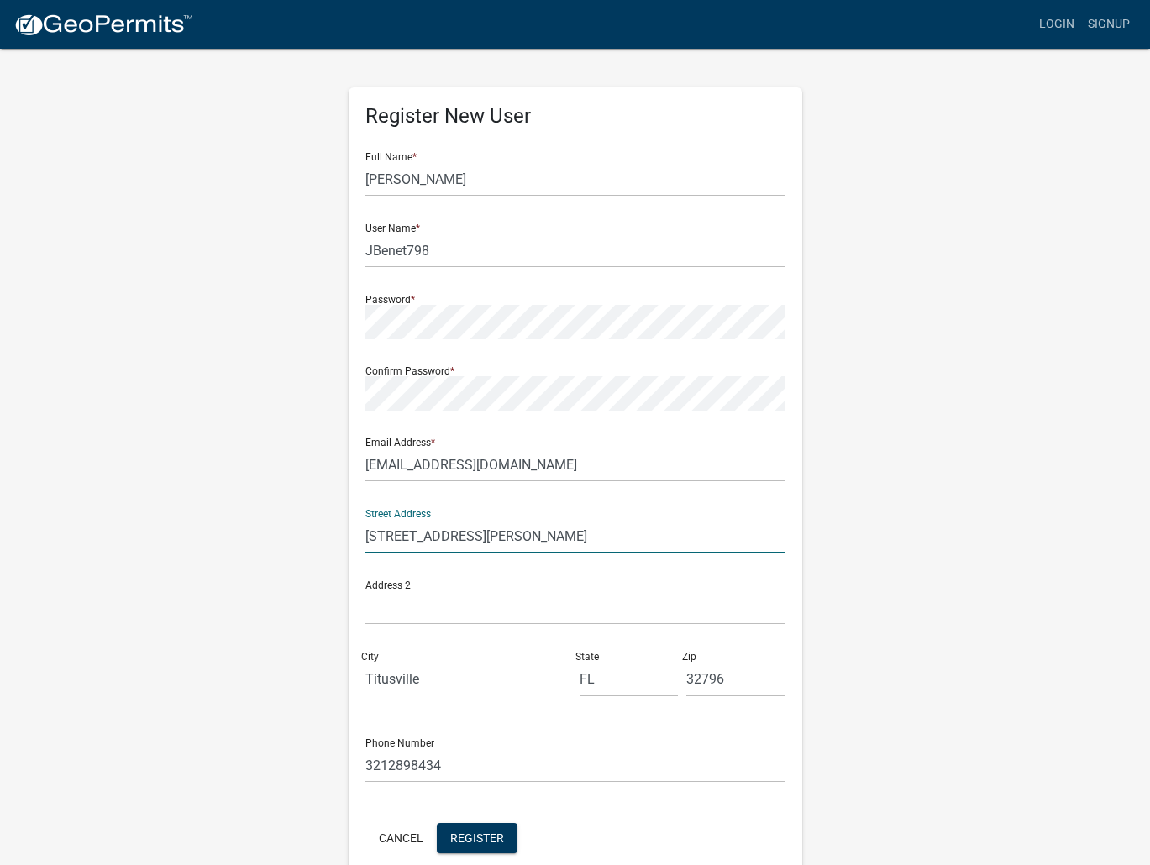
drag, startPoint x: 550, startPoint y: 535, endPoint x: 331, endPoint y: 535, distance: 219.3
click at [331, 535] on div "Register New User Full Name * Joshua Benet User Name * JBenet798 Password * Con…" at bounding box center [576, 496] width 958 height 899
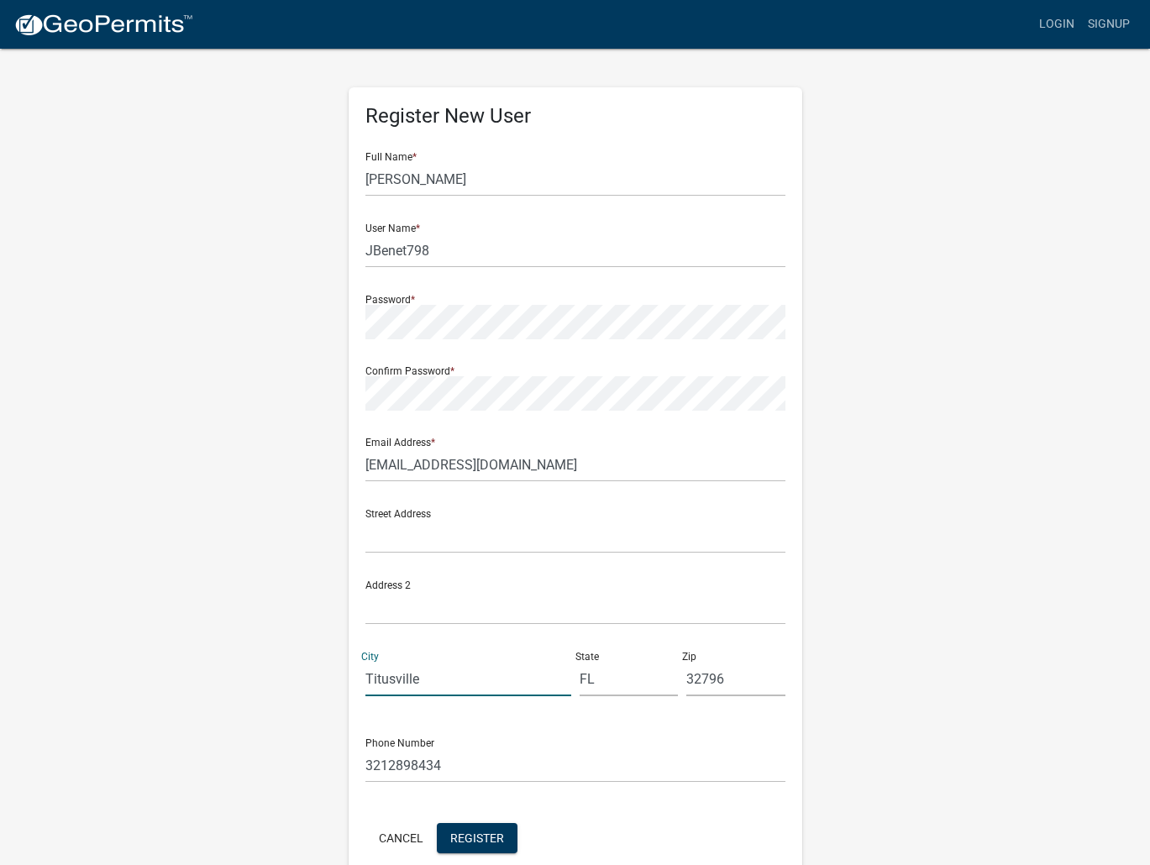
drag, startPoint x: 392, startPoint y: 672, endPoint x: 204, endPoint y: 661, distance: 188.5
click at [205, 661] on div "Register New User Full Name * Joshua Benet User Name * JBenet798 Password * Con…" at bounding box center [576, 496] width 958 height 899
drag, startPoint x: 493, startPoint y: 676, endPoint x: 471, endPoint y: 671, distance: 22.4
click at [473, 673] on div "Street Address Address 2 City State FL Zip 32796" at bounding box center [575, 603] width 428 height 214
drag, startPoint x: 738, startPoint y: 680, endPoint x: 602, endPoint y: 690, distance: 136.5
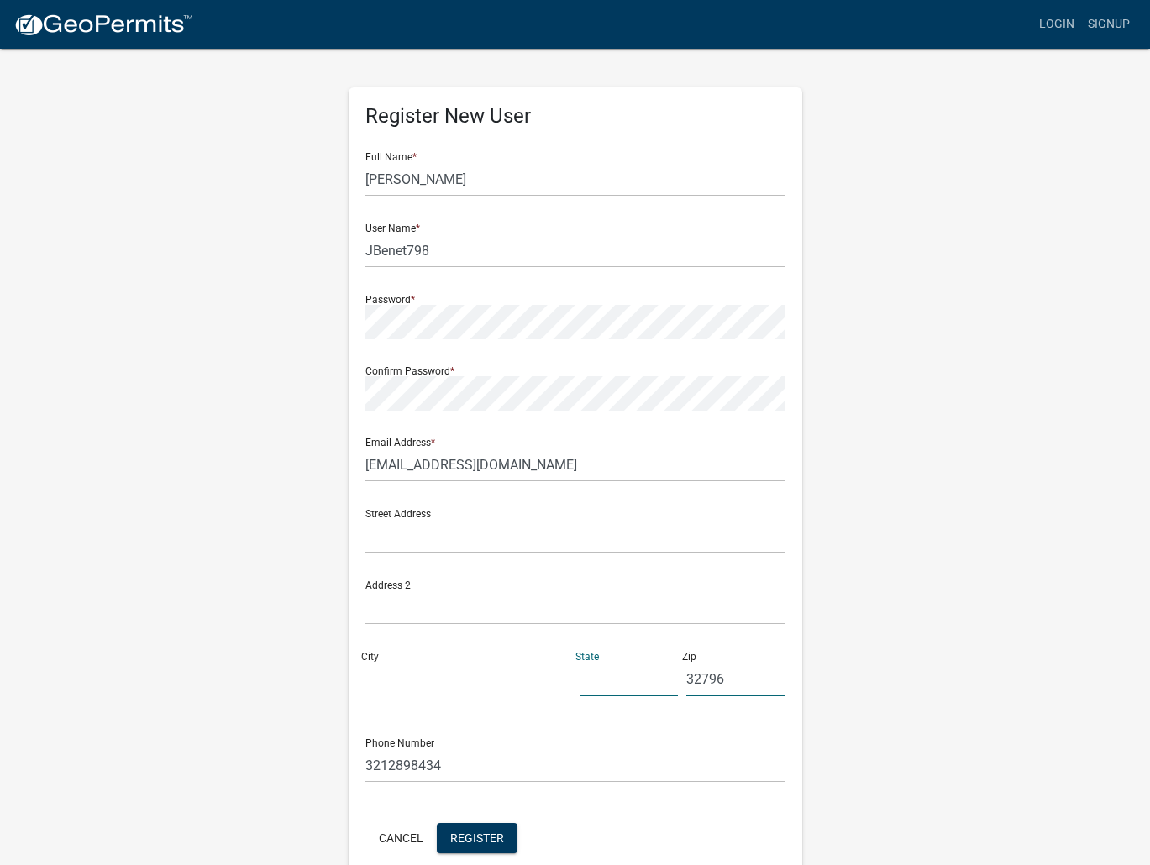
click at [602, 690] on div "Street Address Address 2 City State Zip 32796" at bounding box center [575, 603] width 428 height 214
click at [875, 611] on div "Register New User Full Name * Joshua Benet User Name * JBenet798 Password * Con…" at bounding box center [576, 496] width 958 height 899
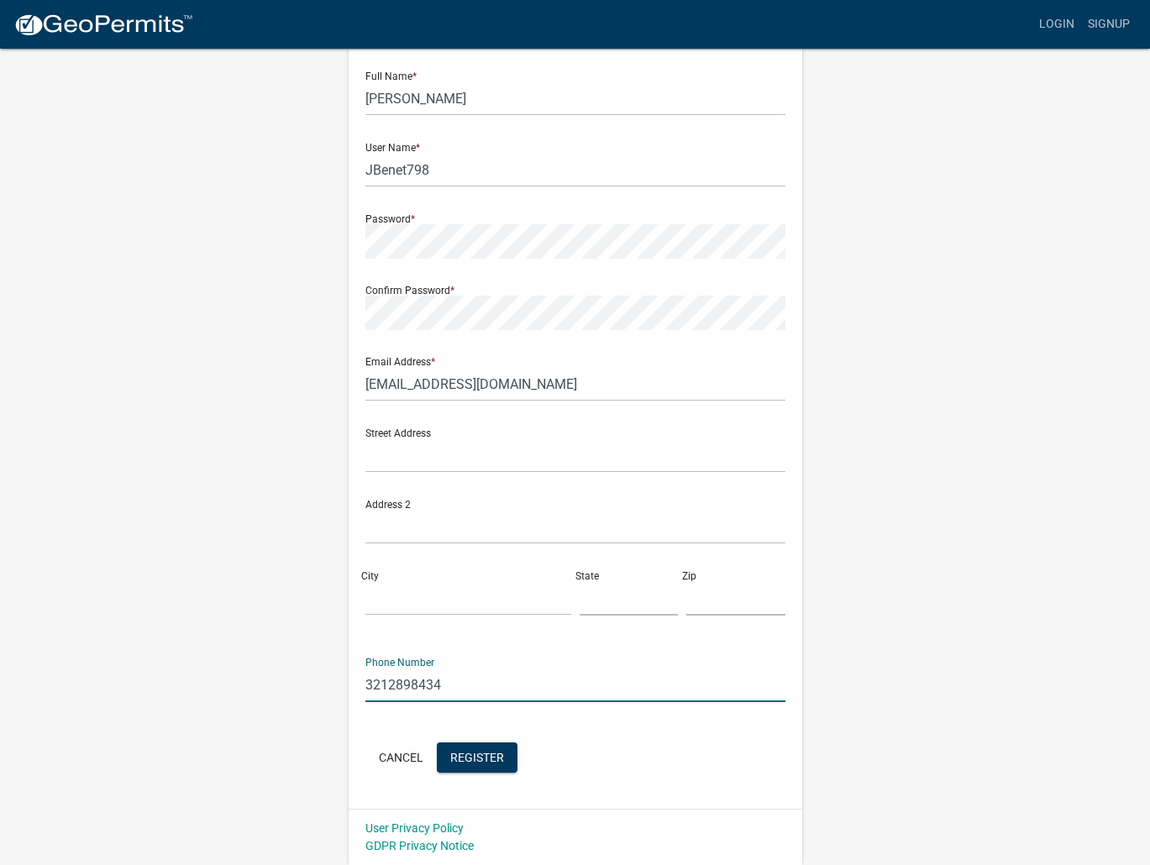
drag, startPoint x: 447, startPoint y: 687, endPoint x: 271, endPoint y: 671, distance: 177.2
click at [271, 671] on div "Register New User Full Name * Joshua Benet User Name * JBenet798 Password * Con…" at bounding box center [576, 415] width 958 height 899
click at [271, 650] on div "Register New User Full Name * Joshua Benet User Name * JBenet798 Password * Con…" at bounding box center [576, 415] width 958 height 899
click at [474, 751] on span "Register" at bounding box center [477, 756] width 54 height 13
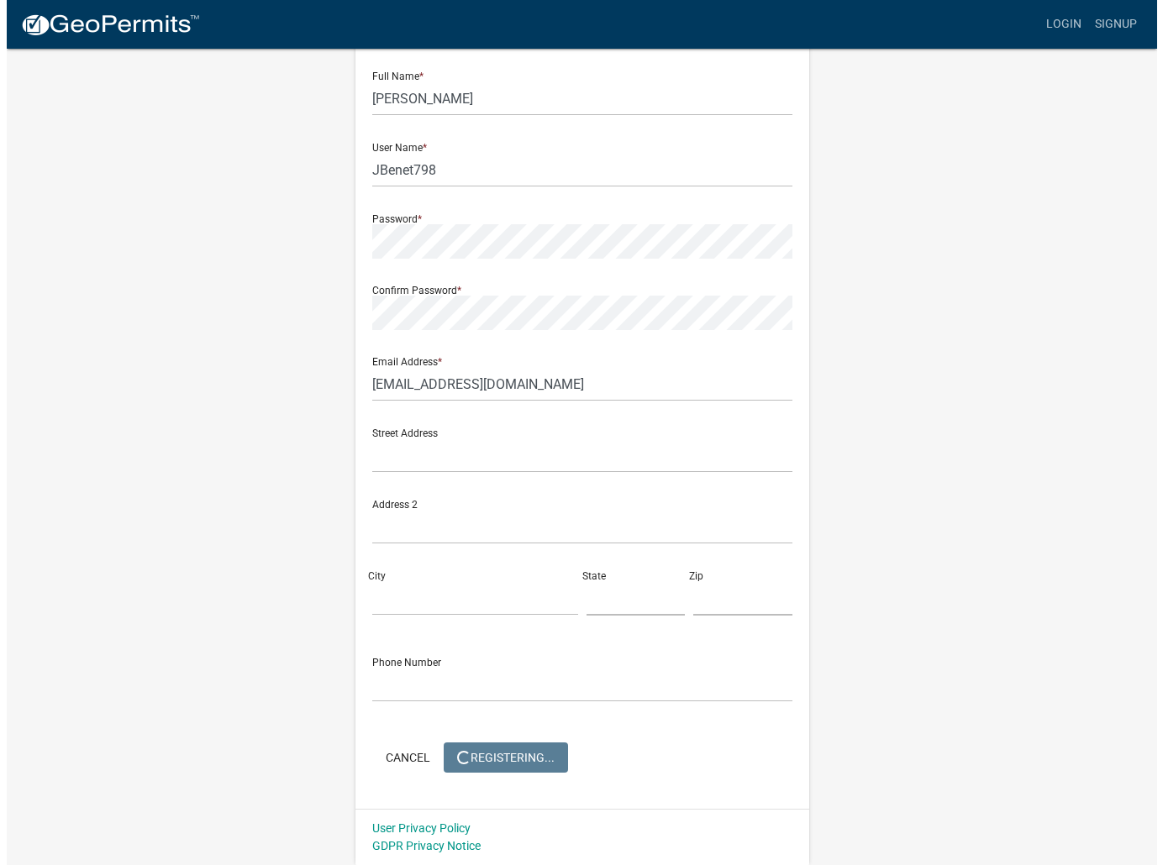
scroll to position [0, 0]
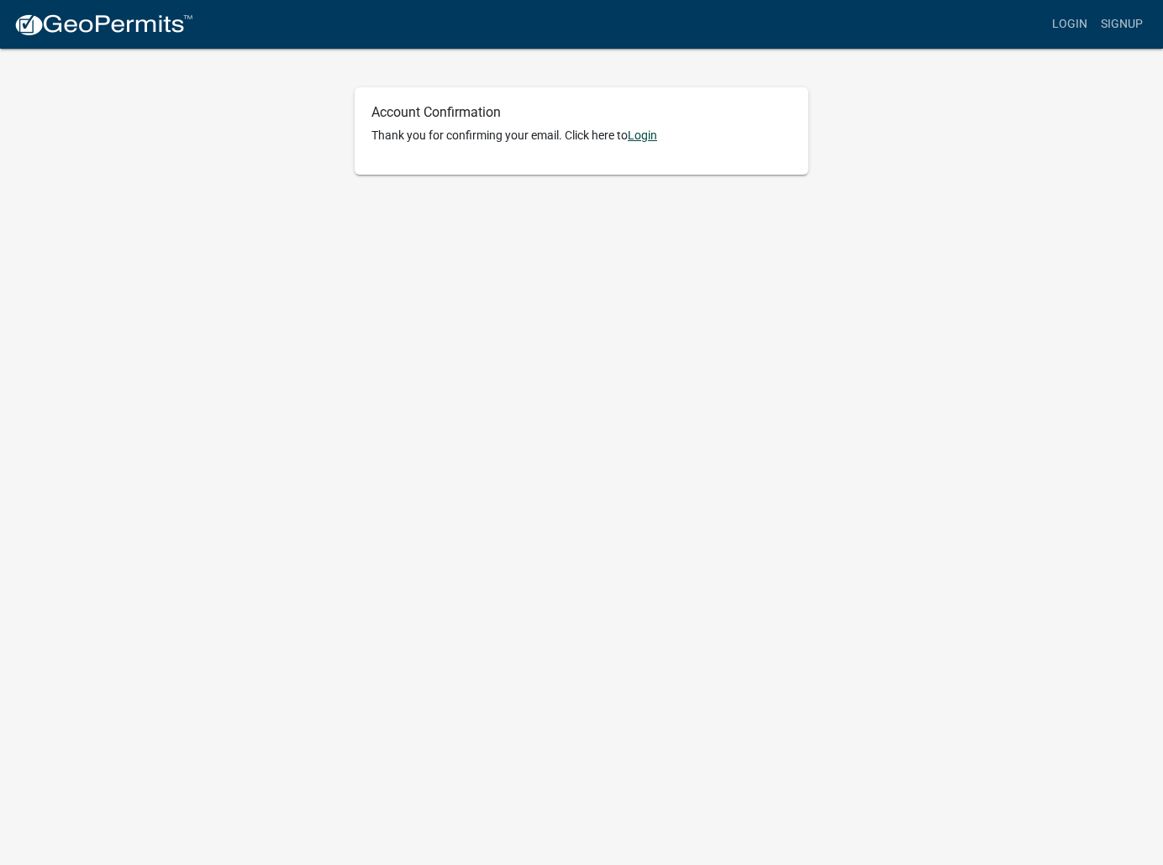
click at [645, 140] on link "Login" at bounding box center [642, 135] width 29 height 13
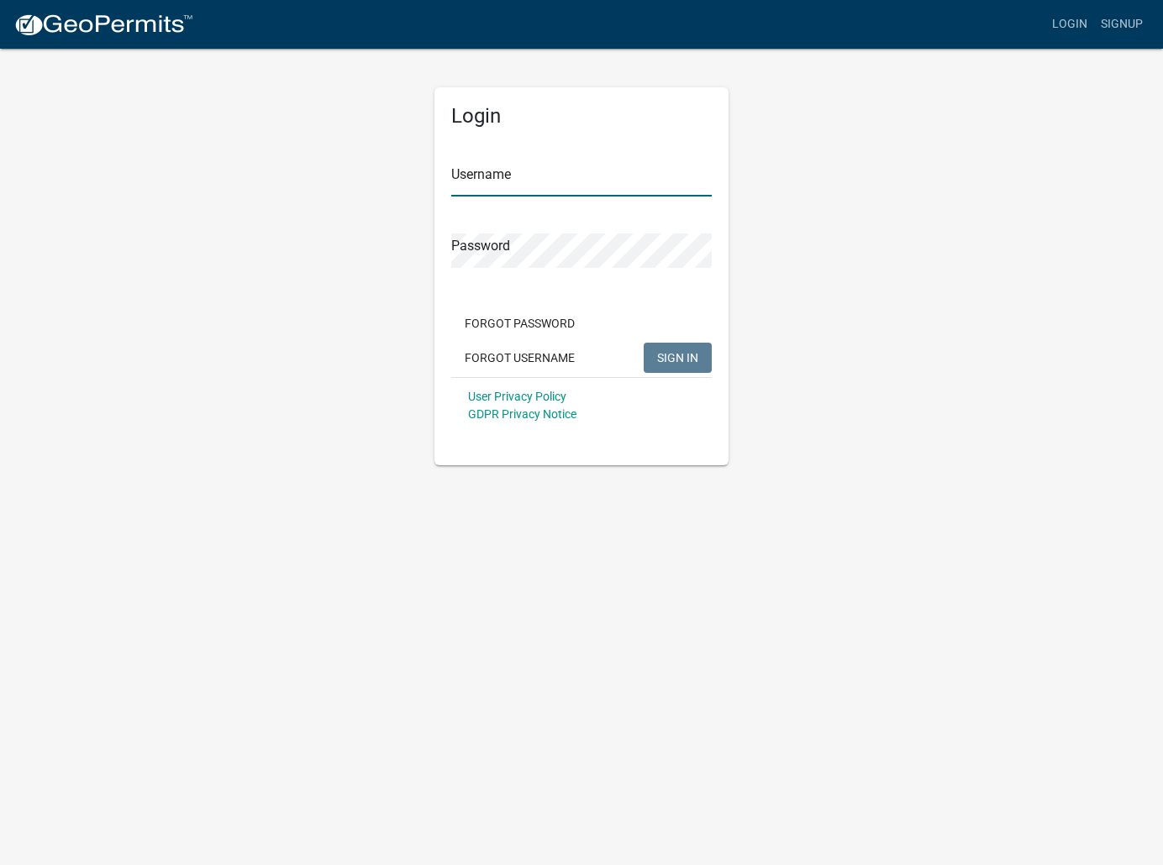
type input "JBenet798"
click at [669, 357] on span "SIGN IN" at bounding box center [677, 356] width 41 height 13
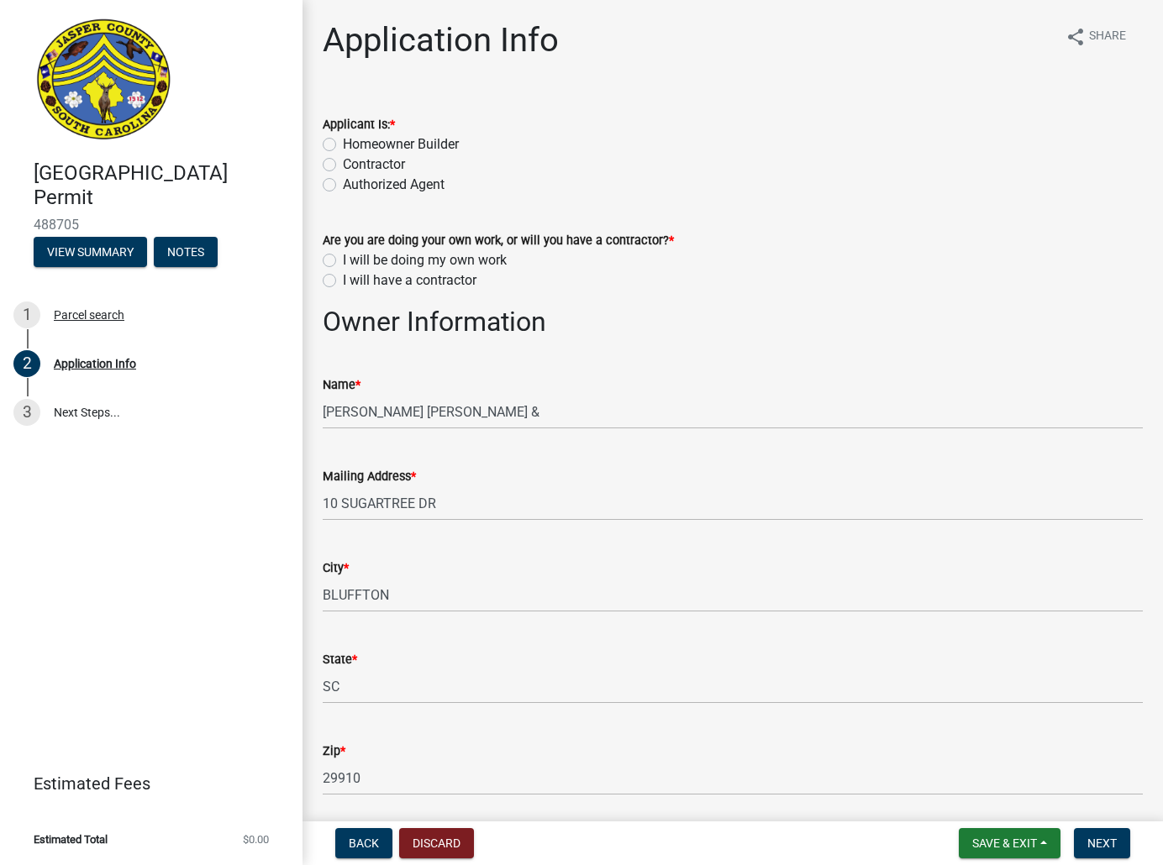
click at [343, 281] on label "I will have a contractor" at bounding box center [410, 281] width 134 height 20
click at [343, 281] on input "I will have a contractor" at bounding box center [348, 276] width 11 height 11
radio input "true"
click at [343, 187] on label "Authorized Agent" at bounding box center [394, 185] width 102 height 20
click at [343, 186] on input "Authorized Agent" at bounding box center [348, 180] width 11 height 11
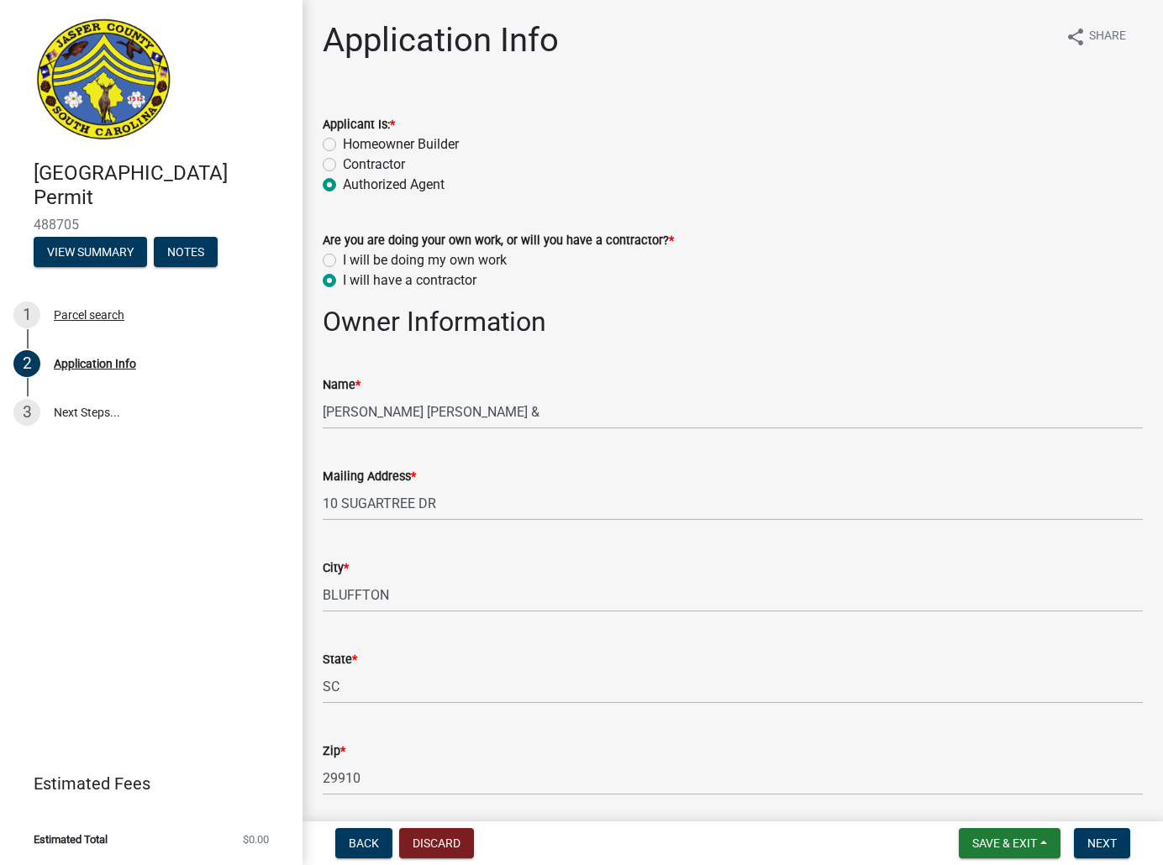
radio input "true"
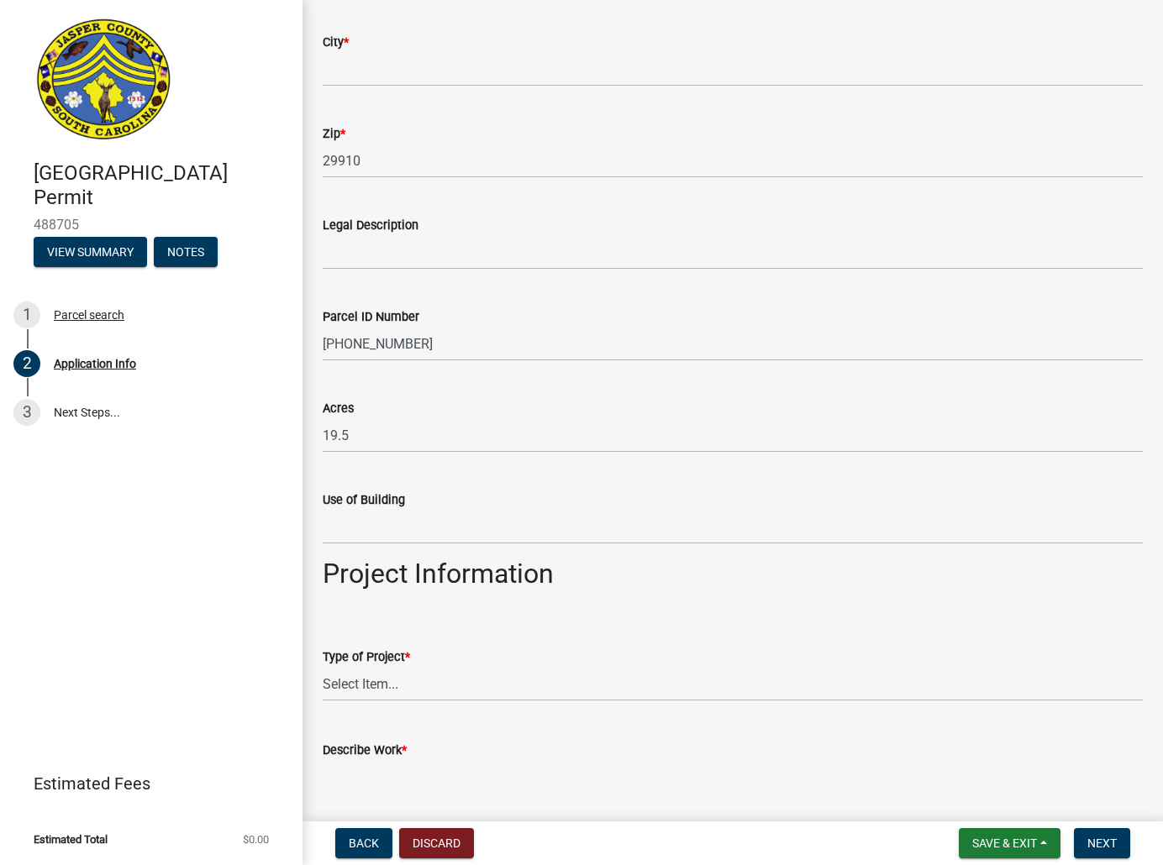
scroll to position [1764, 0]
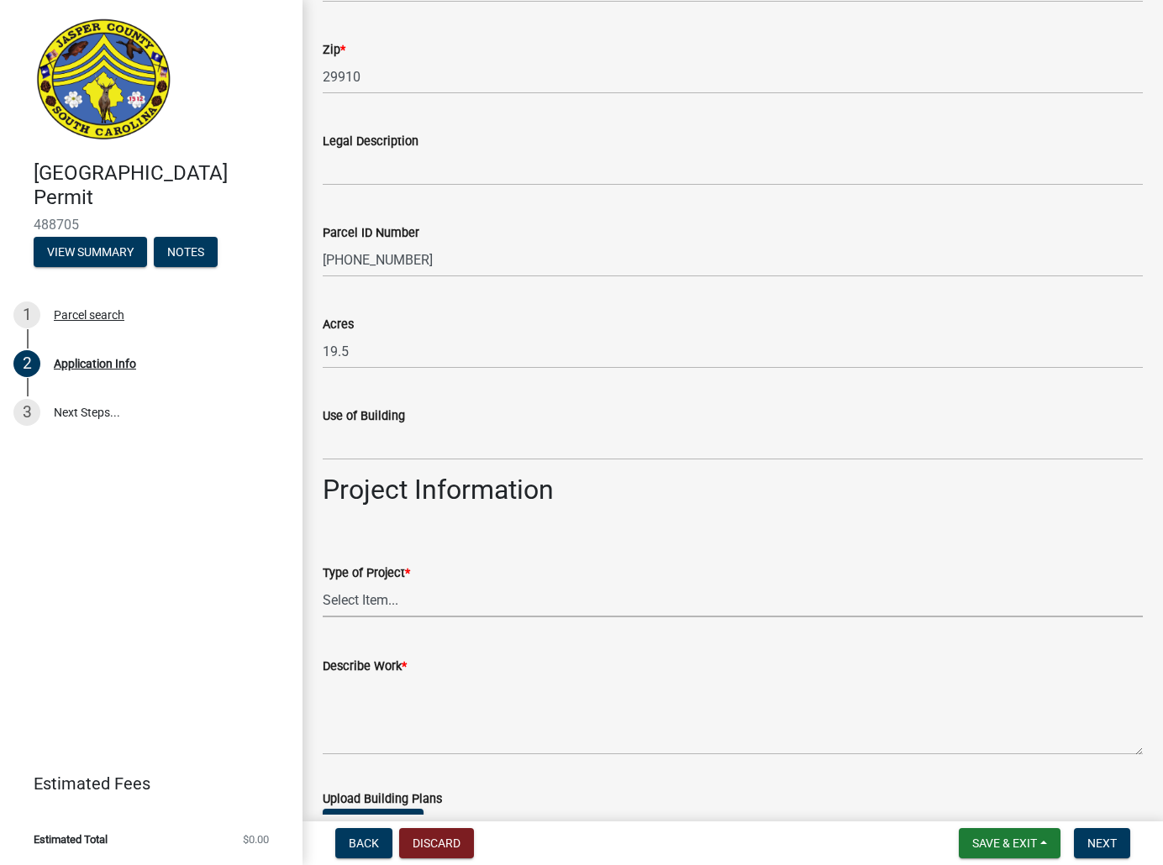
click at [402, 605] on select "Select Item... Construction Trailer/Shipping Container Residential Demolition C…" at bounding box center [733, 600] width 820 height 34
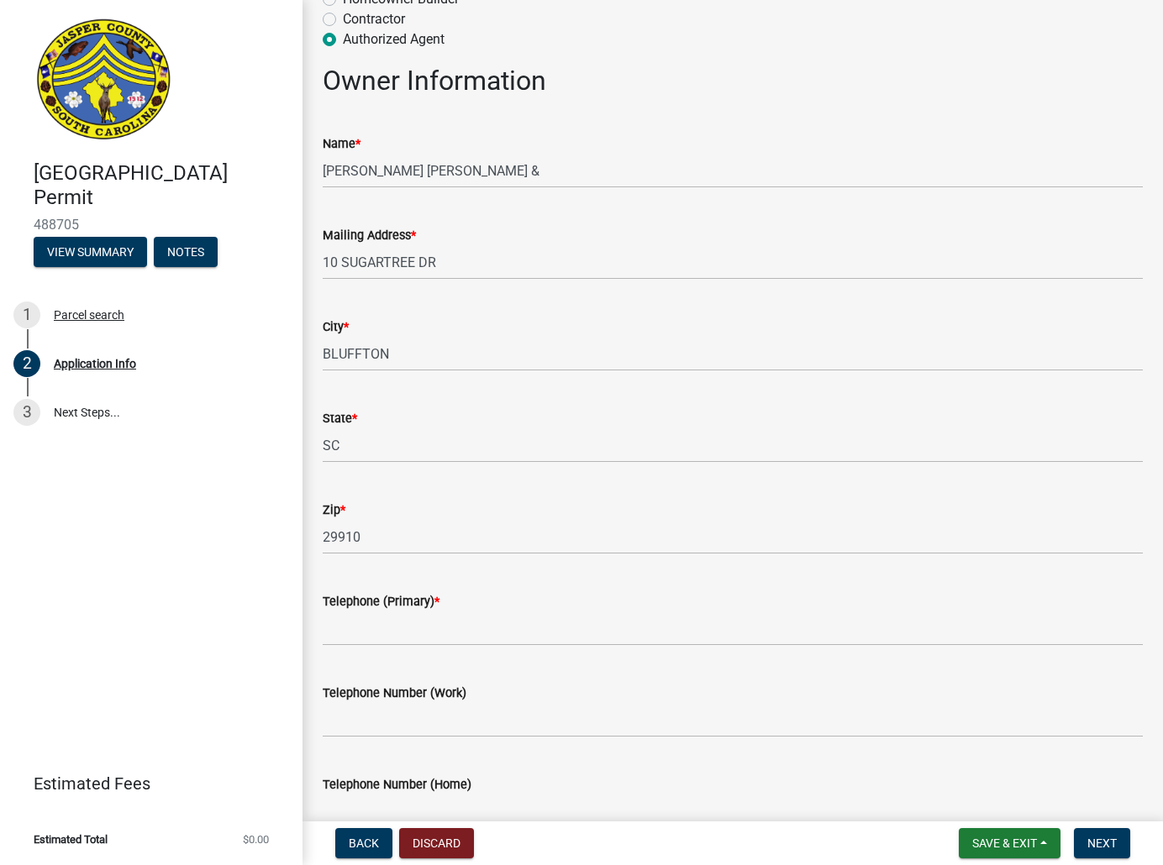
scroll to position [0, 0]
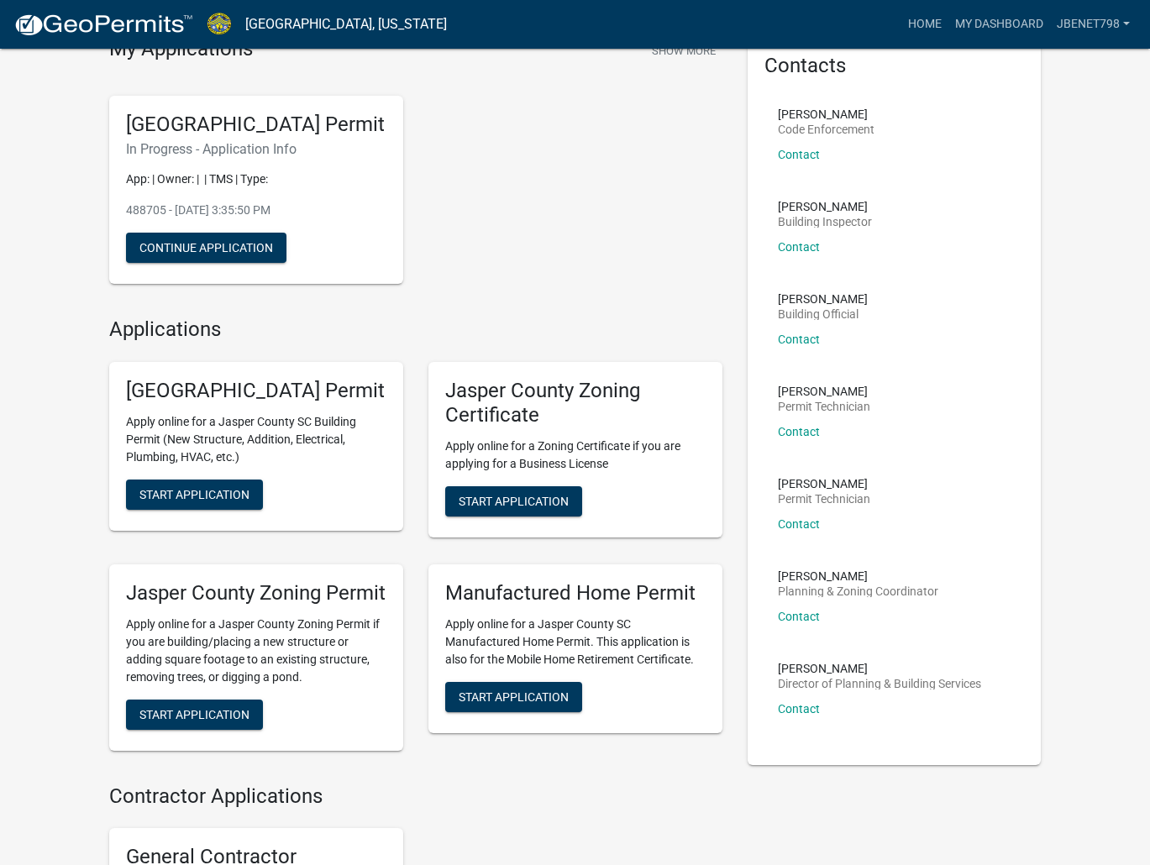
scroll to position [168, 0]
